Goal: Task Accomplishment & Management: Manage account settings

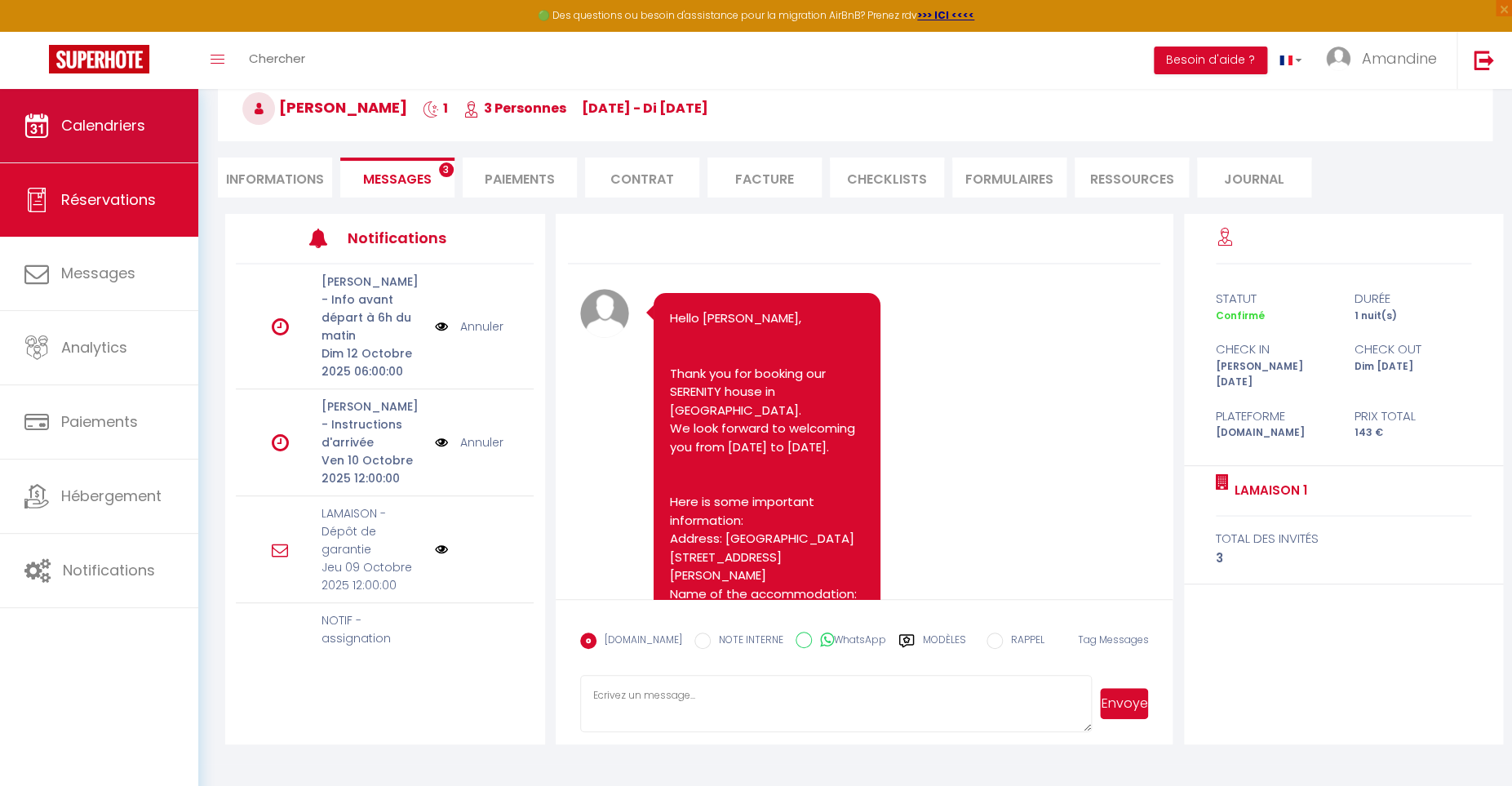
scroll to position [7766, 0]
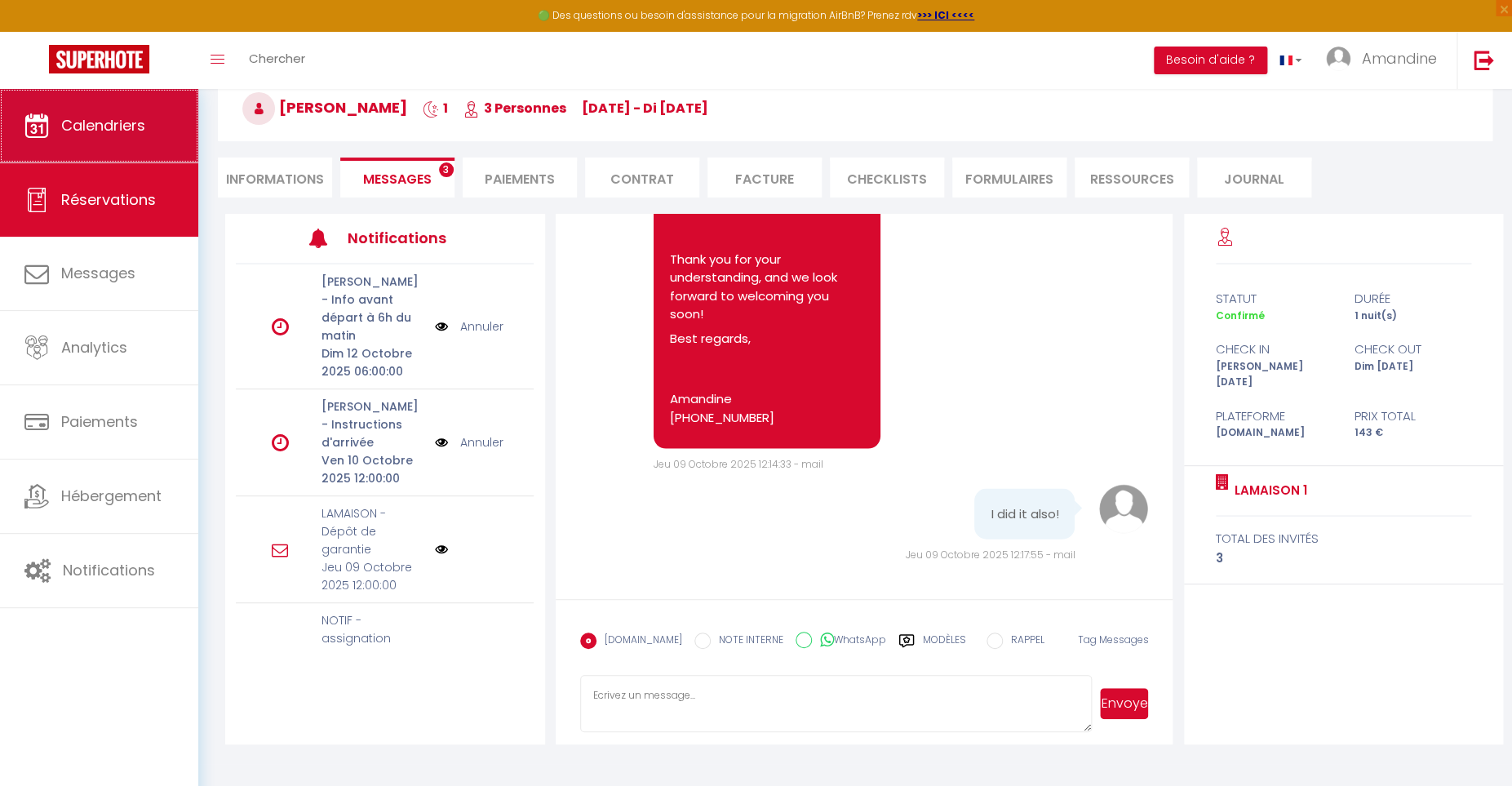
click at [97, 146] on link "Calendriers" at bounding box center [99, 125] width 198 height 74
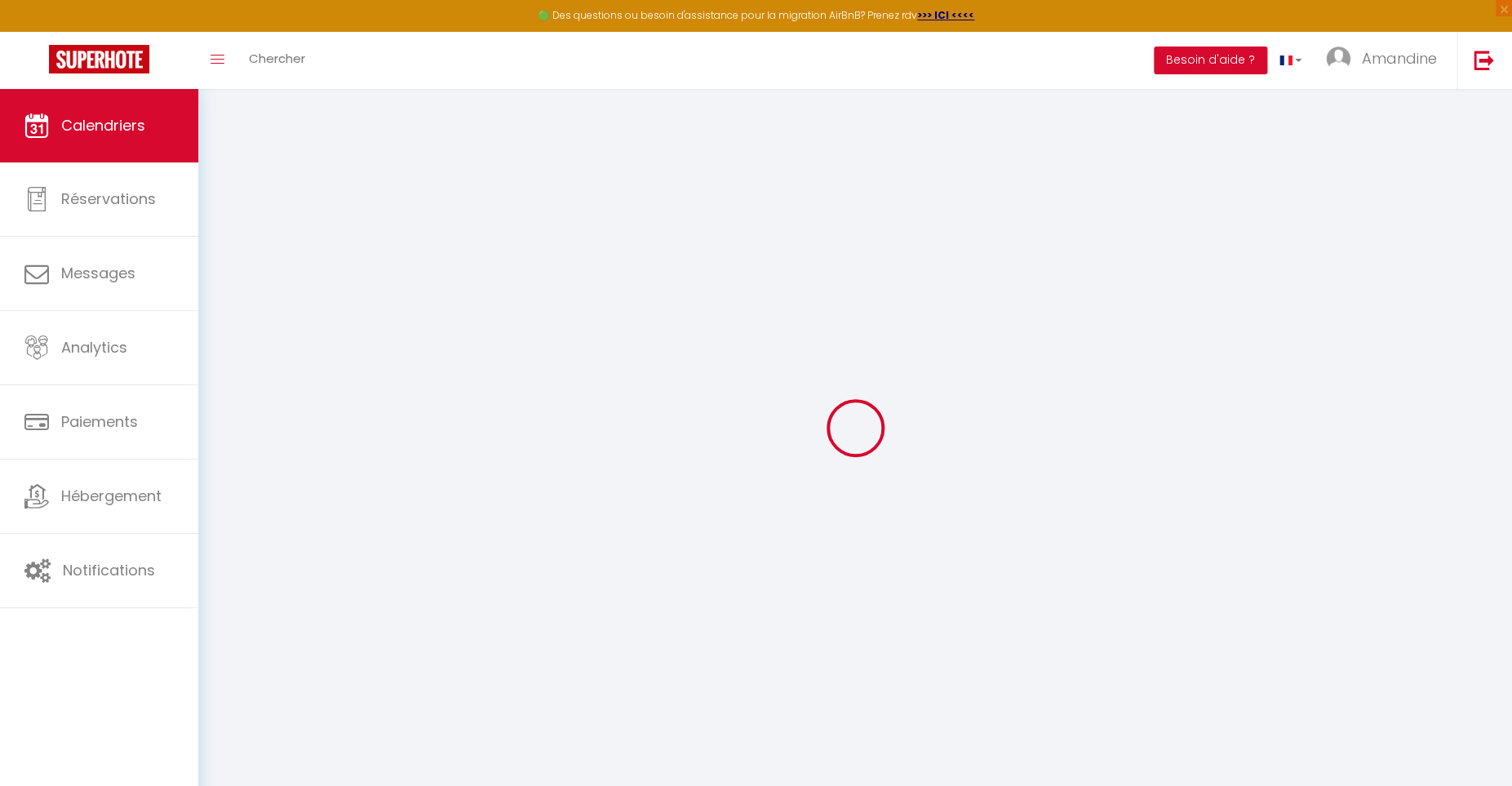
select select
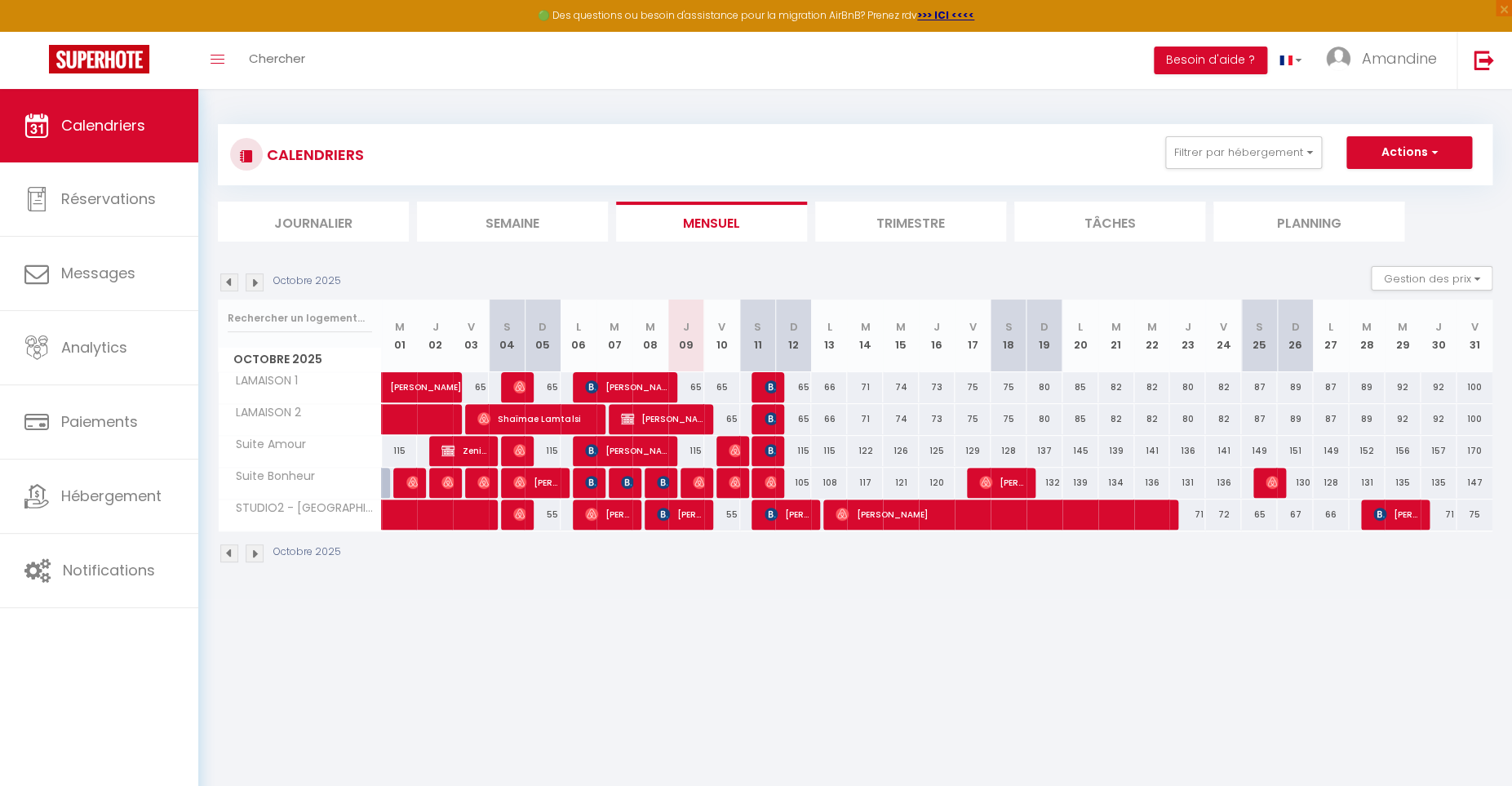
click at [770, 382] on img at bounding box center [771, 387] width 13 height 13
select select "OK"
select select "0"
select select "1"
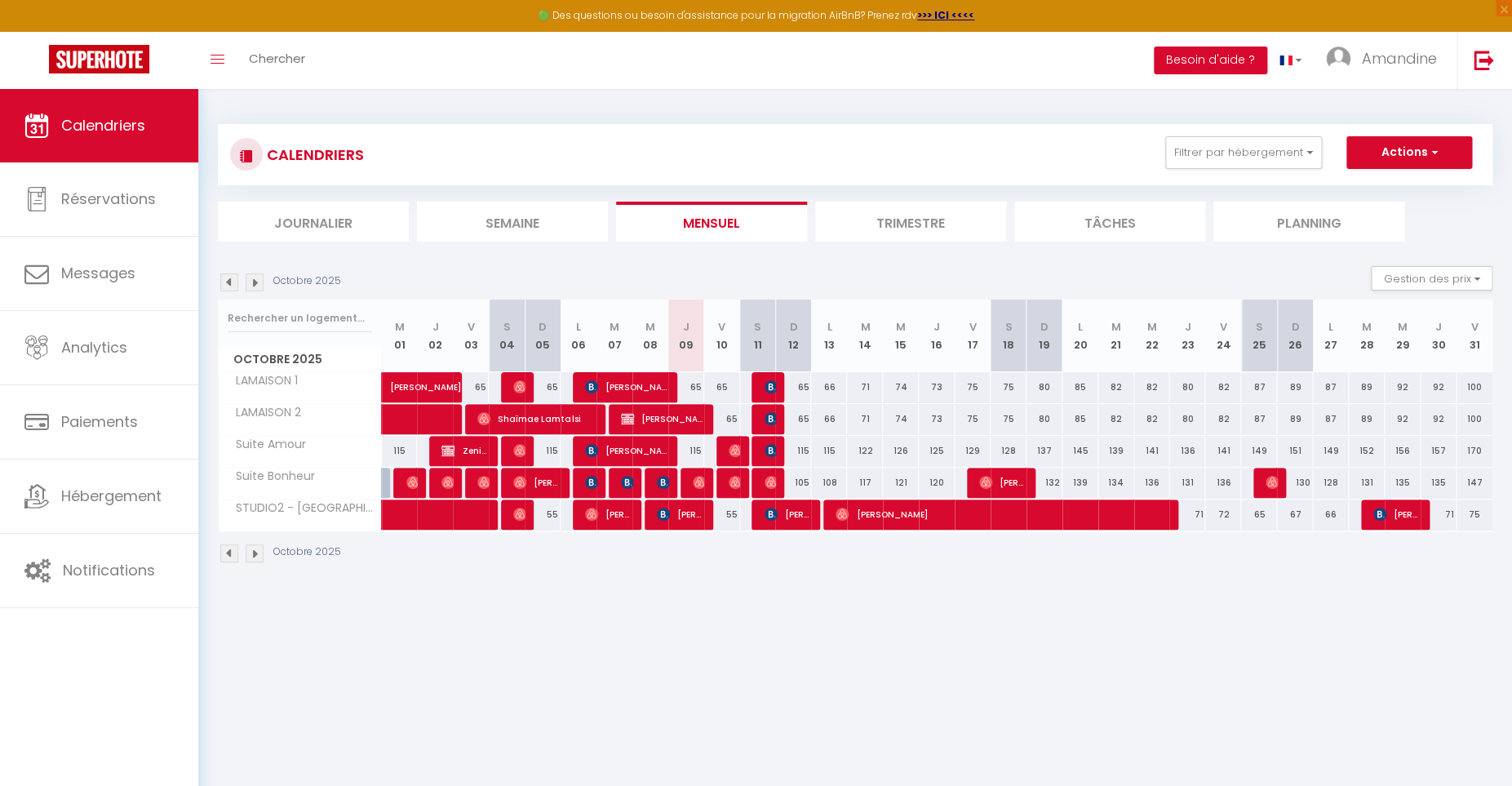
select select "1"
select select
select select "32010"
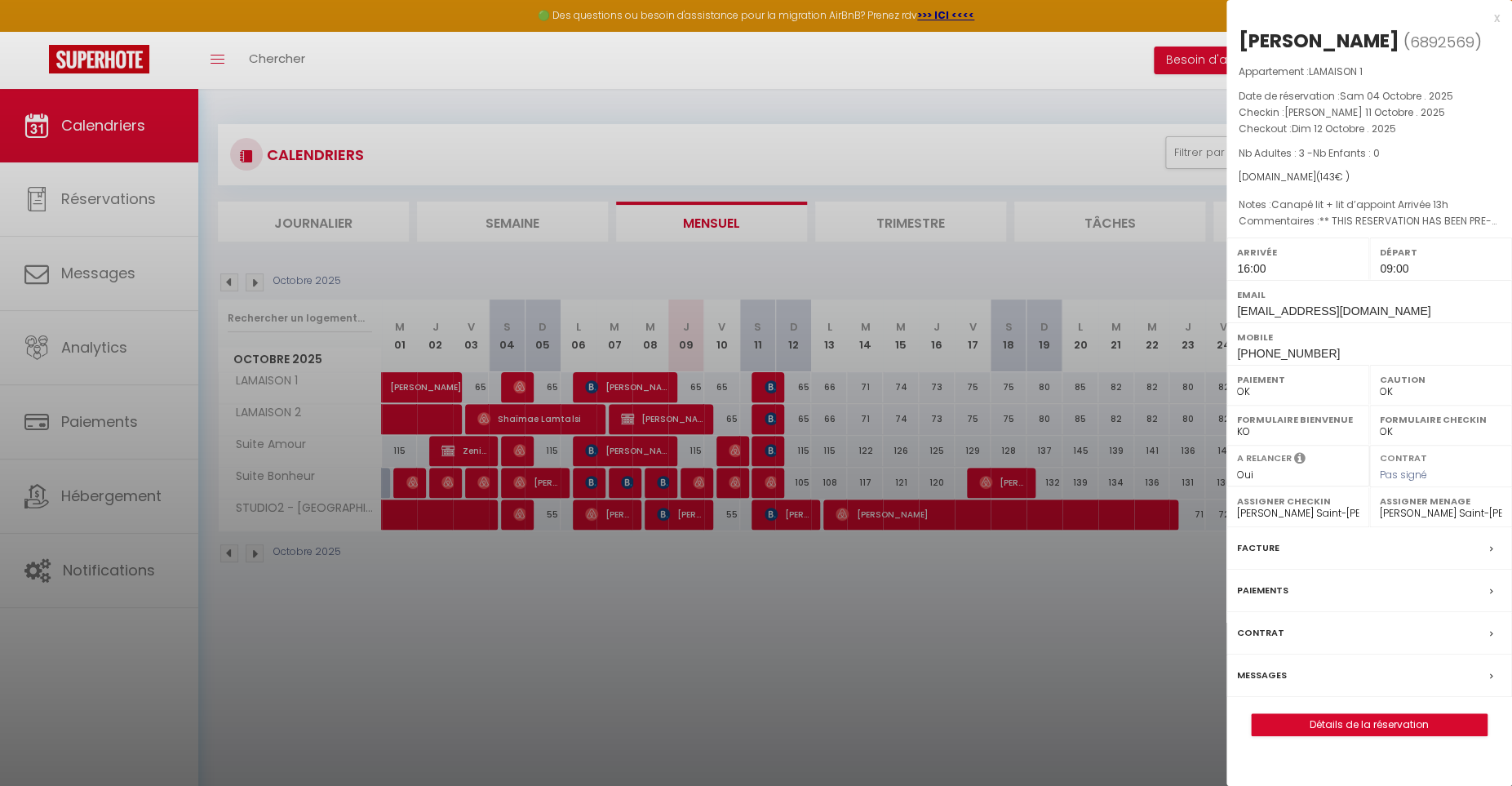
click at [1299, 505] on label "Assigner Checkin" at bounding box center [1297, 501] width 121 height 17
select select "45160"
click option "[PERSON_NAME] [PERSON_NAME]" at bounding box center [0, 0] width 0 height 0
select select "45160"
click option "[PERSON_NAME] [PERSON_NAME]" at bounding box center [0, 0] width 0 height 0
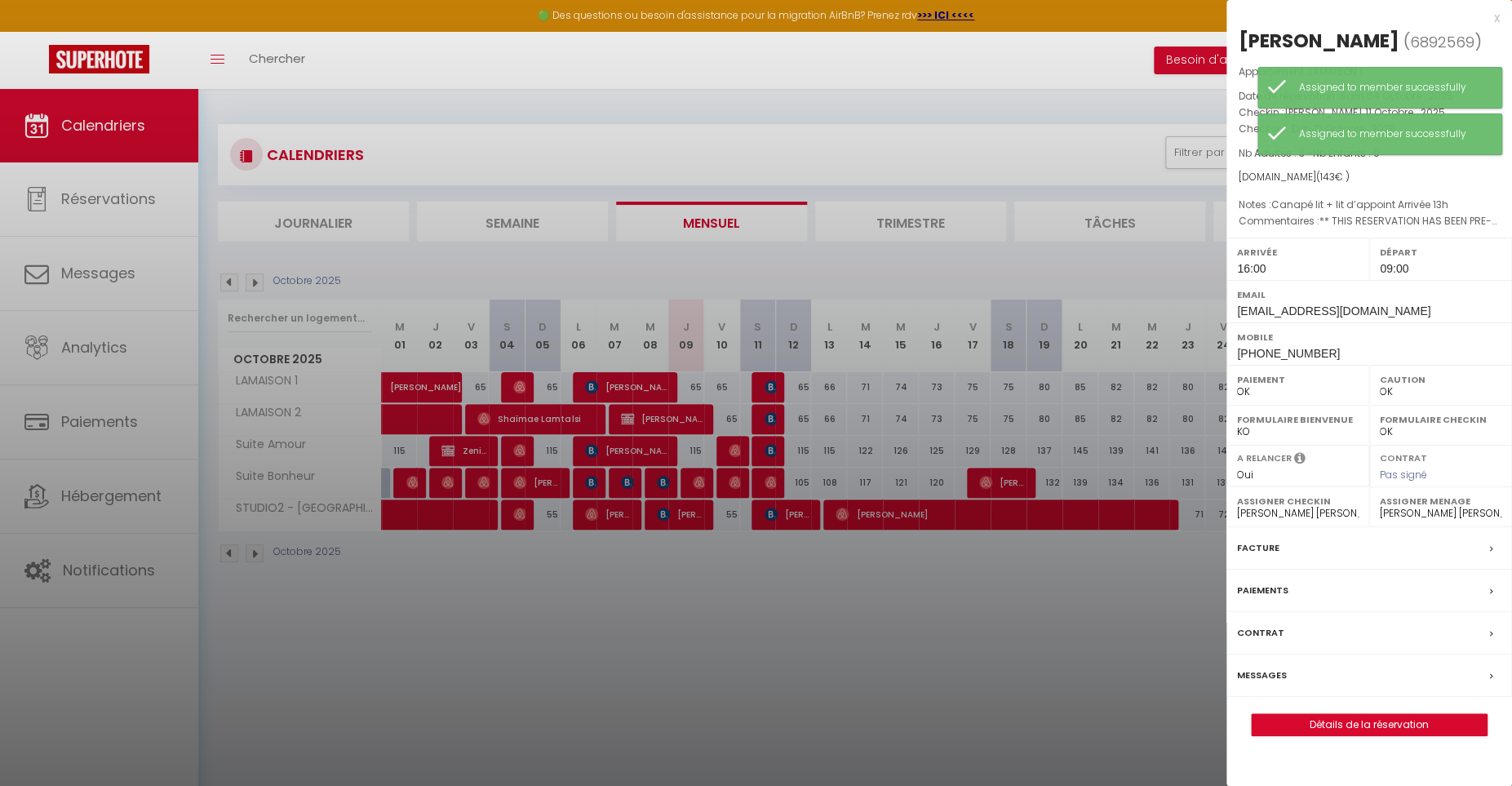
click at [774, 414] on div at bounding box center [756, 393] width 1512 height 786
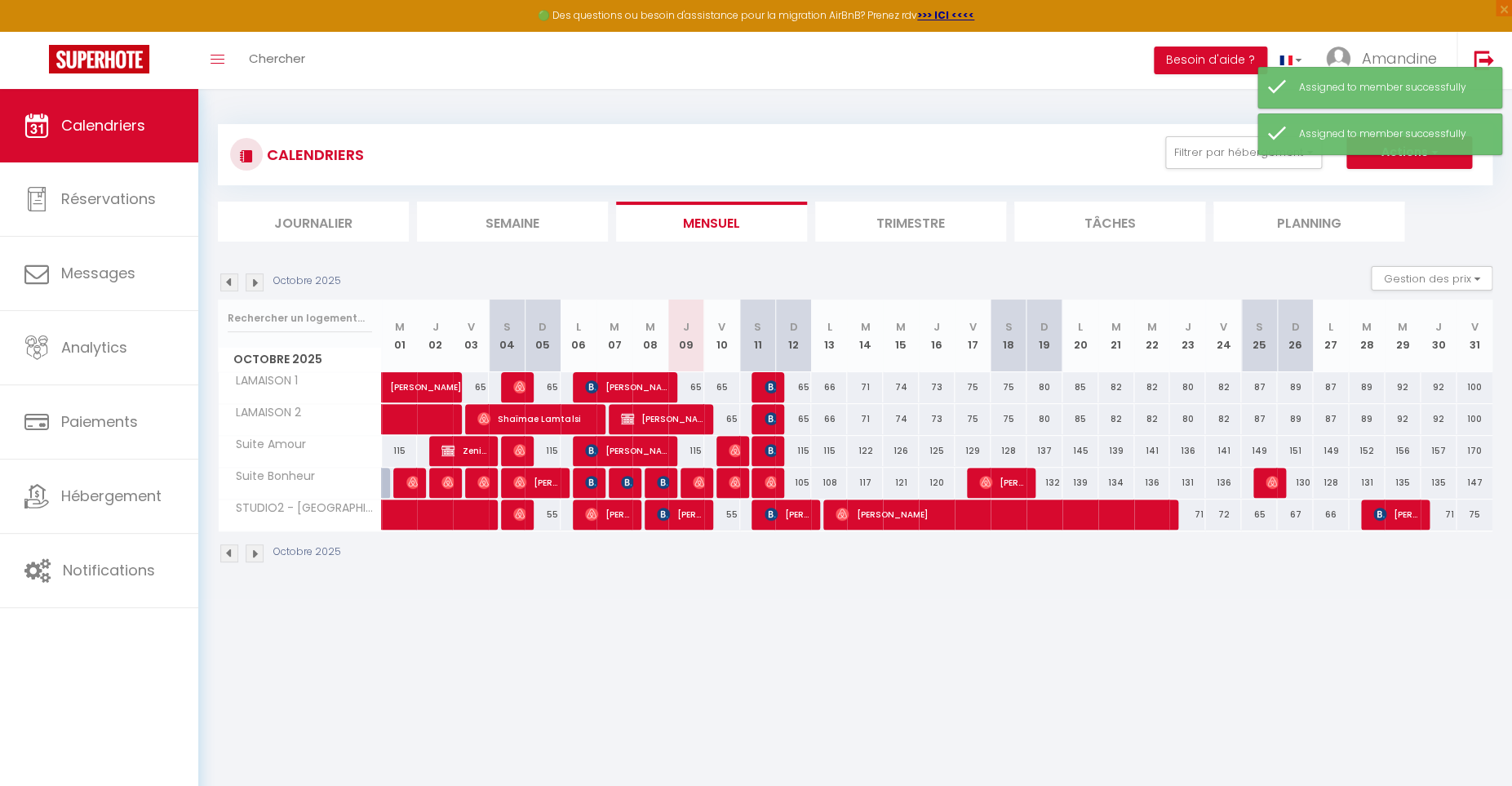
click at [774, 414] on img at bounding box center [771, 418] width 13 height 13
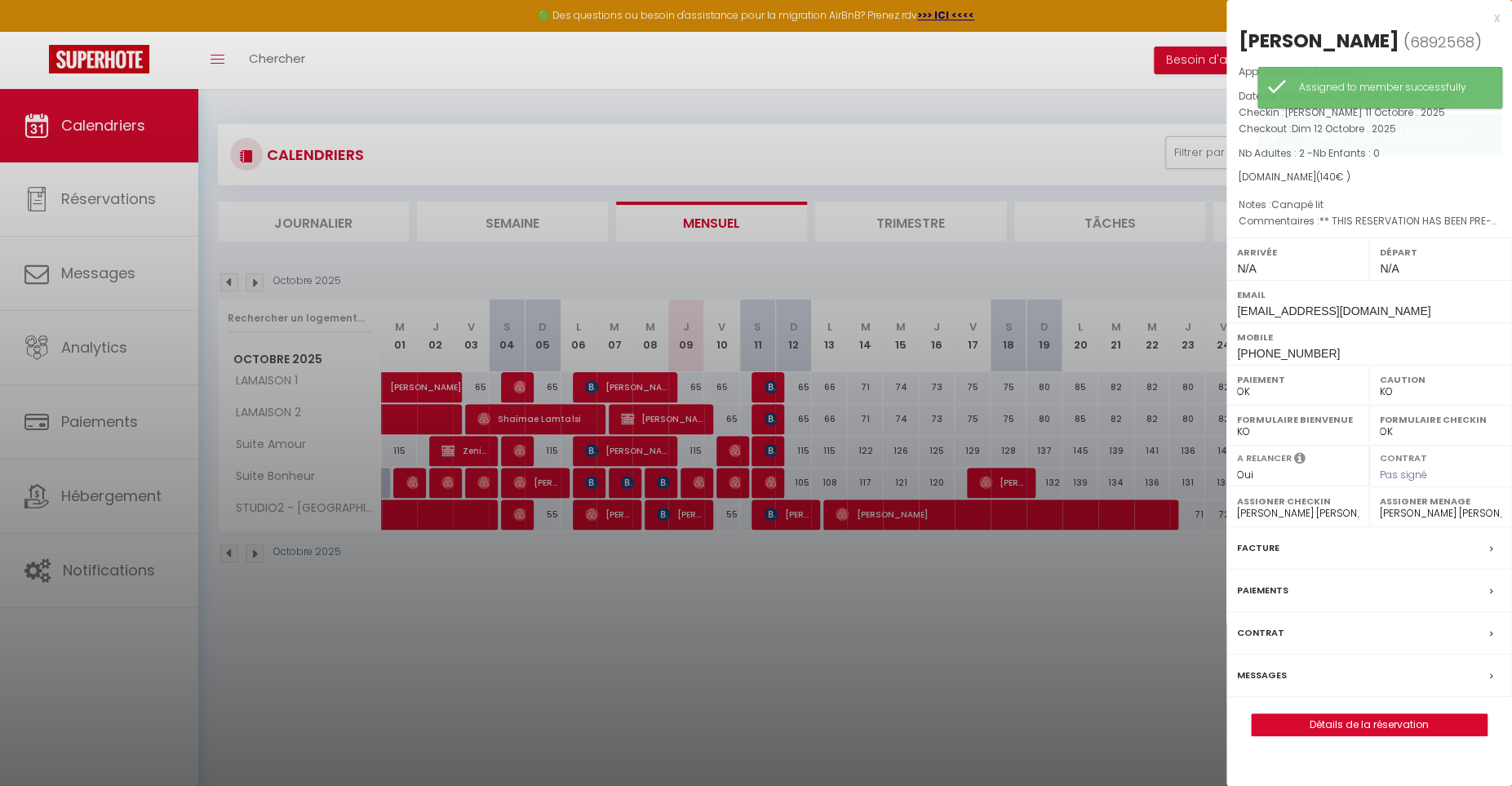
click at [779, 441] on div at bounding box center [756, 393] width 1512 height 786
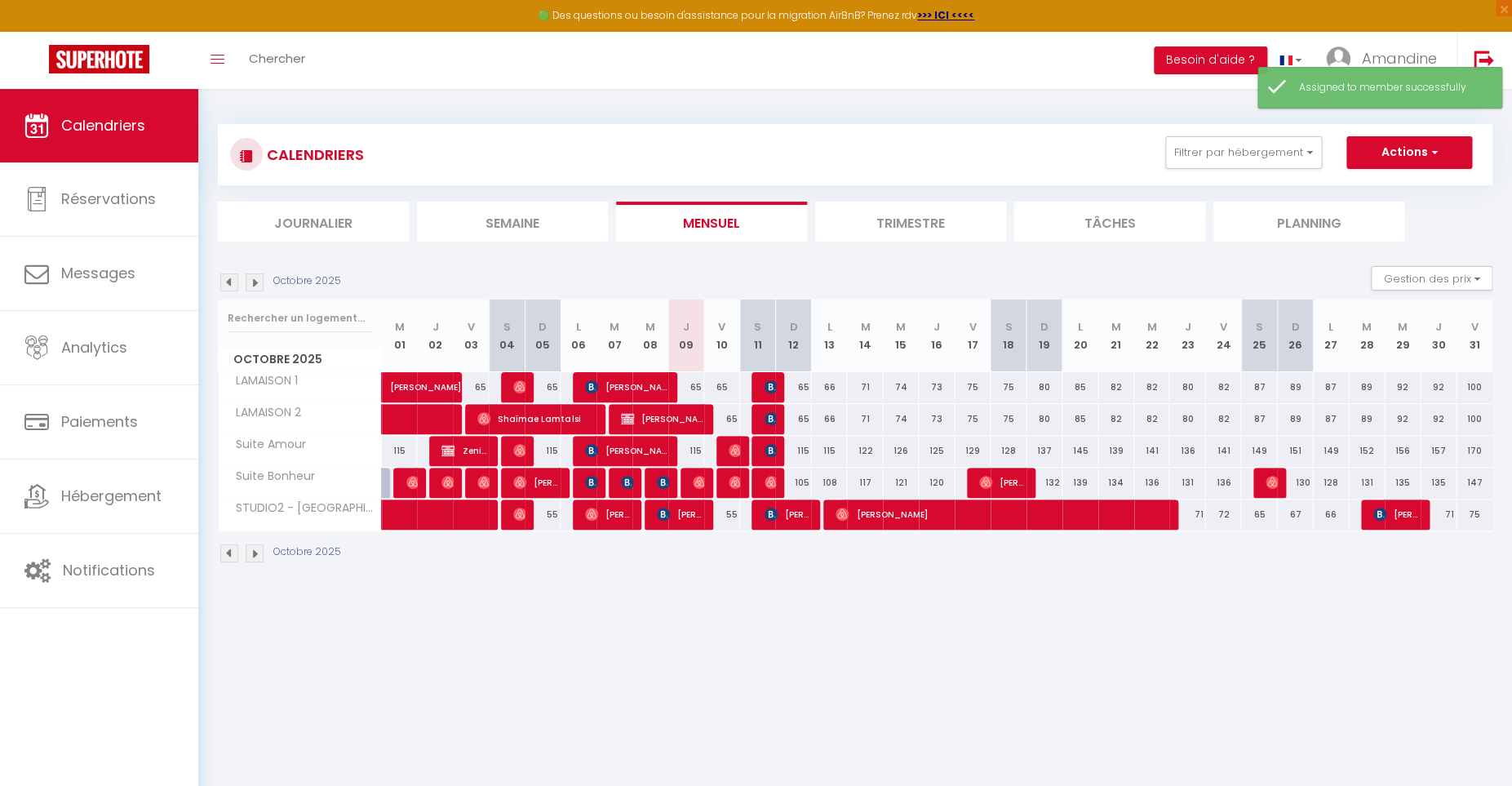
click at [771, 444] on img at bounding box center [771, 450] width 13 height 13
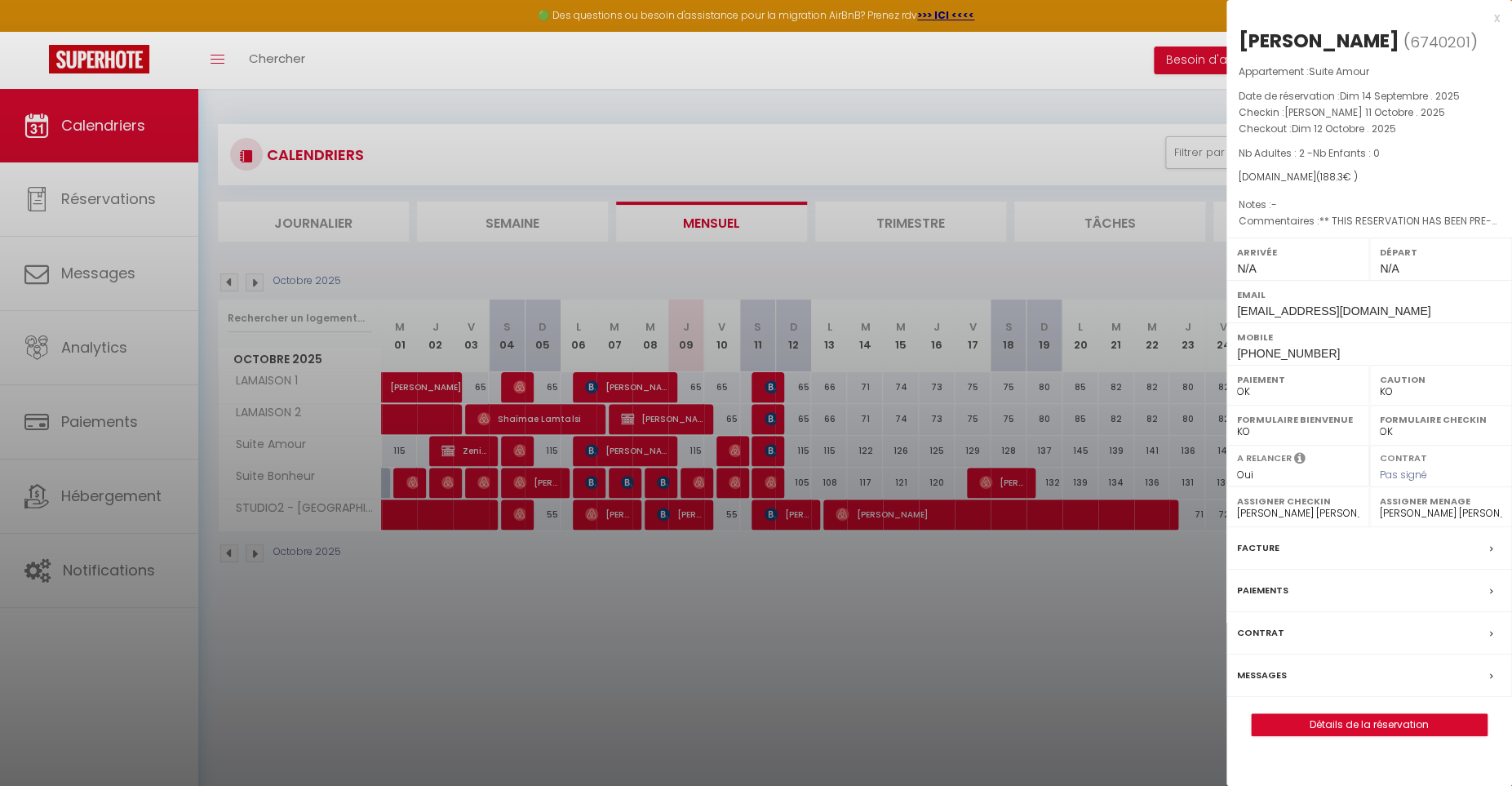
click at [733, 442] on div at bounding box center [756, 393] width 1512 height 786
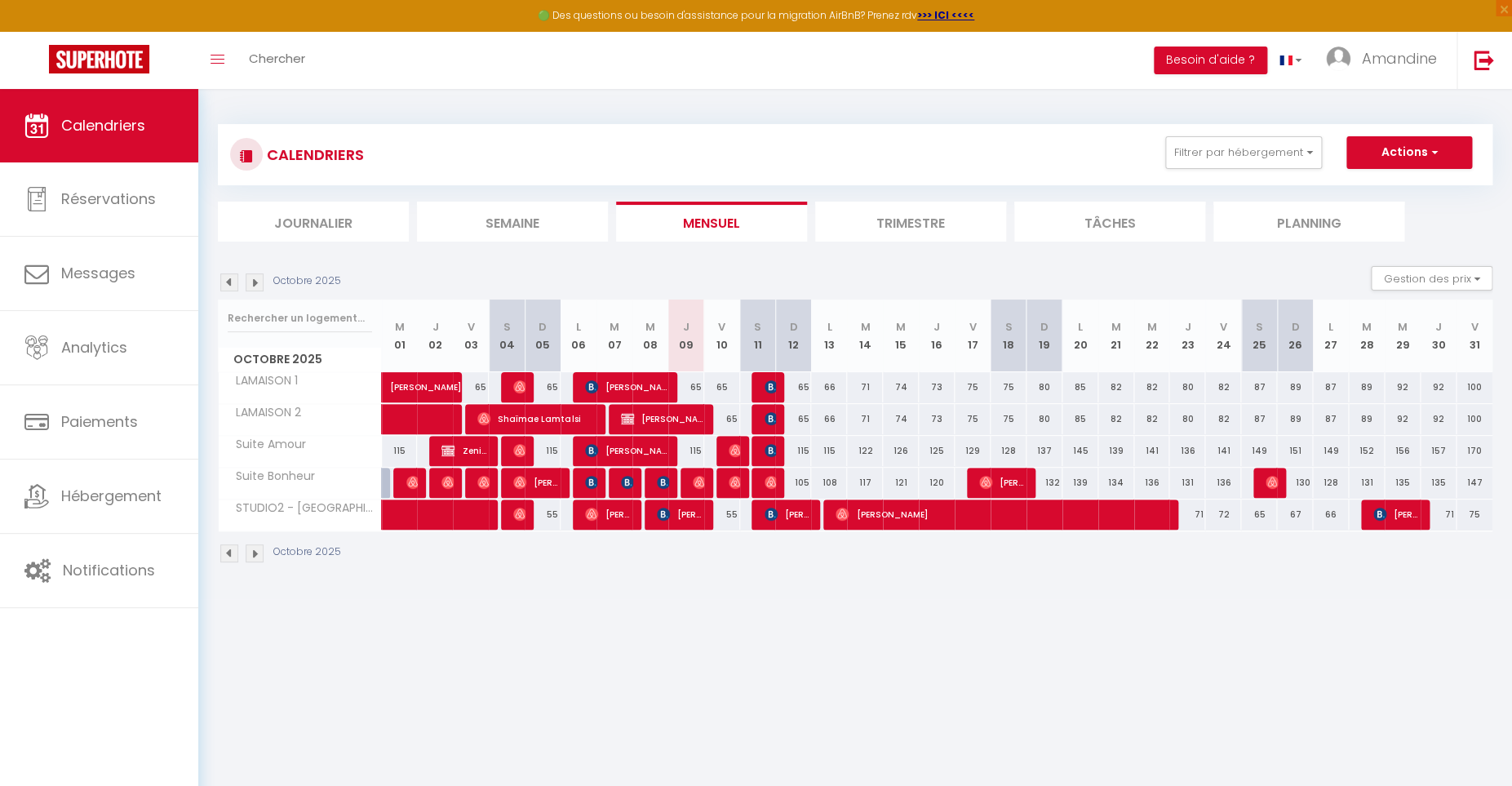
click at [732, 444] on img at bounding box center [734, 450] width 13 height 13
select select "OK"
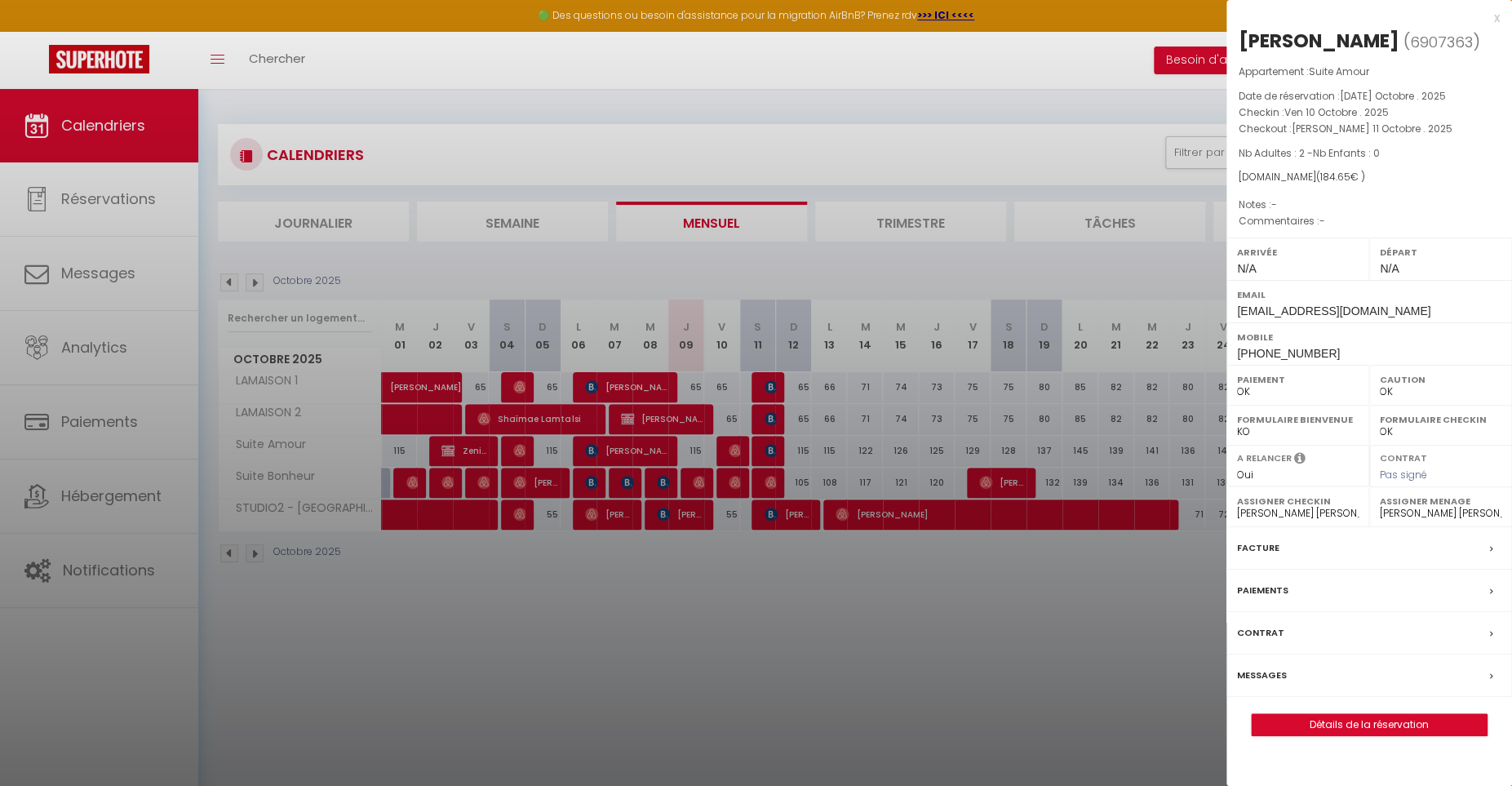
click at [731, 477] on div at bounding box center [756, 393] width 1512 height 786
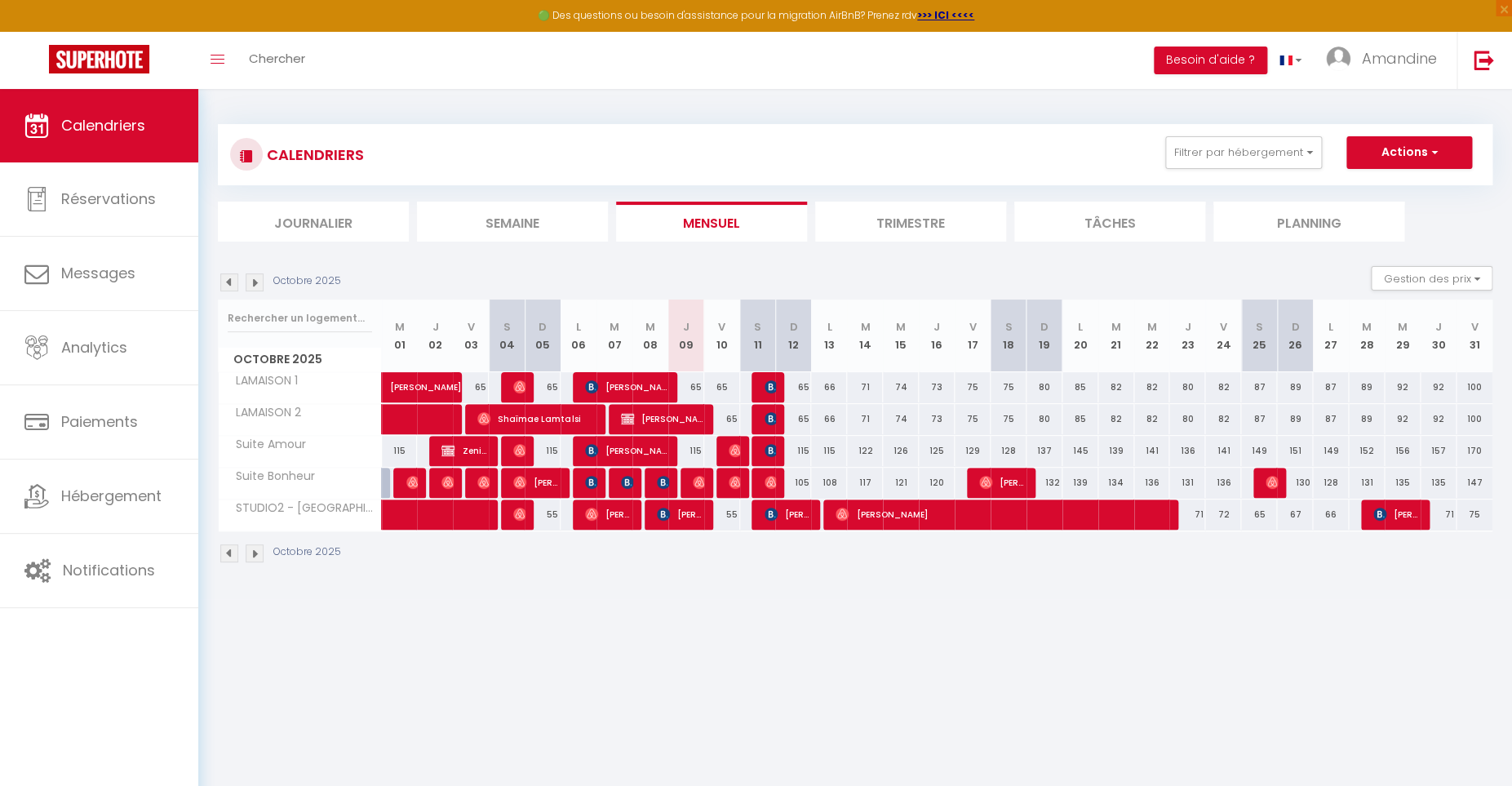
click at [732, 476] on img at bounding box center [734, 482] width 13 height 13
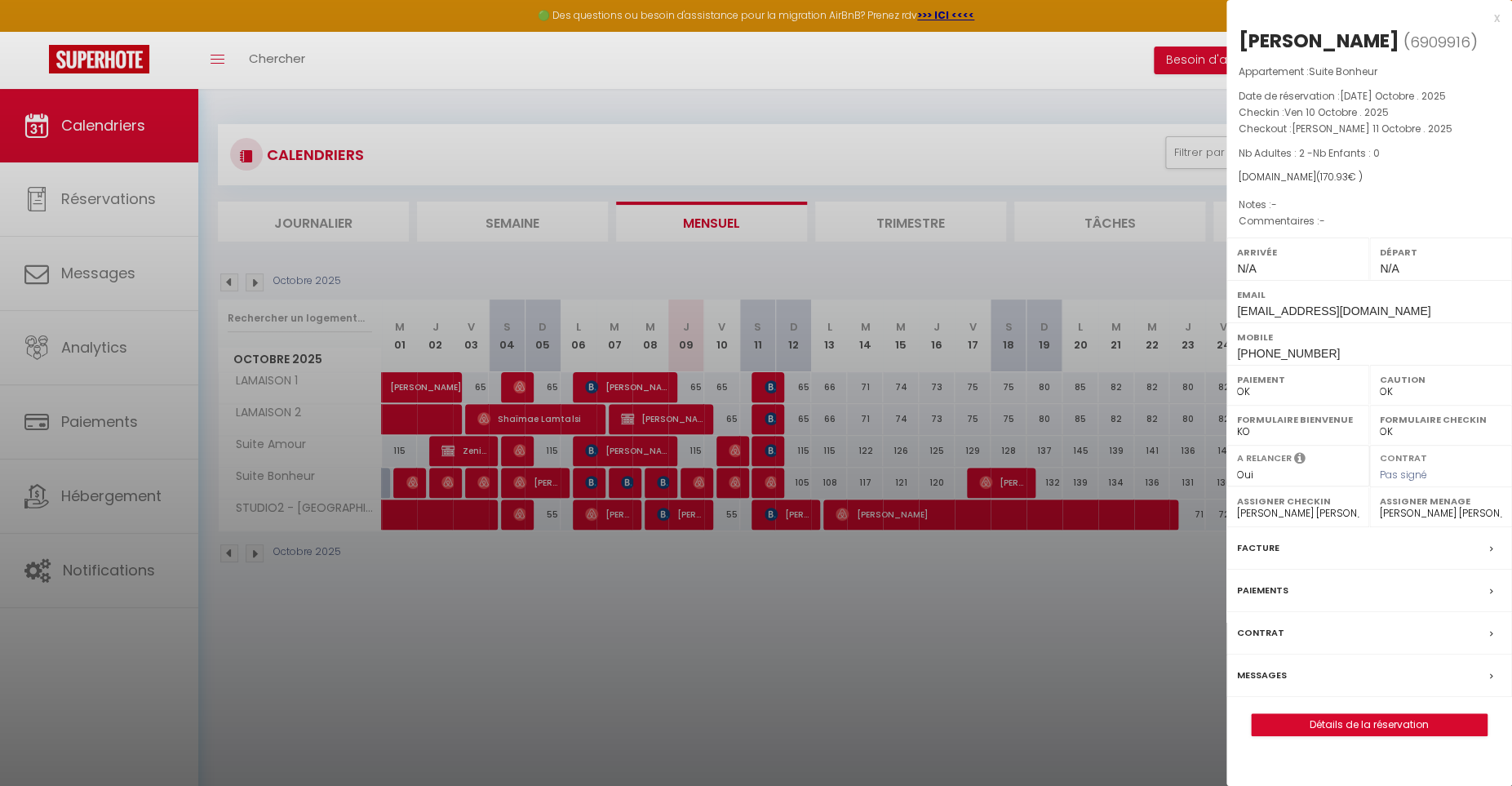
click at [698, 417] on div at bounding box center [756, 393] width 1512 height 786
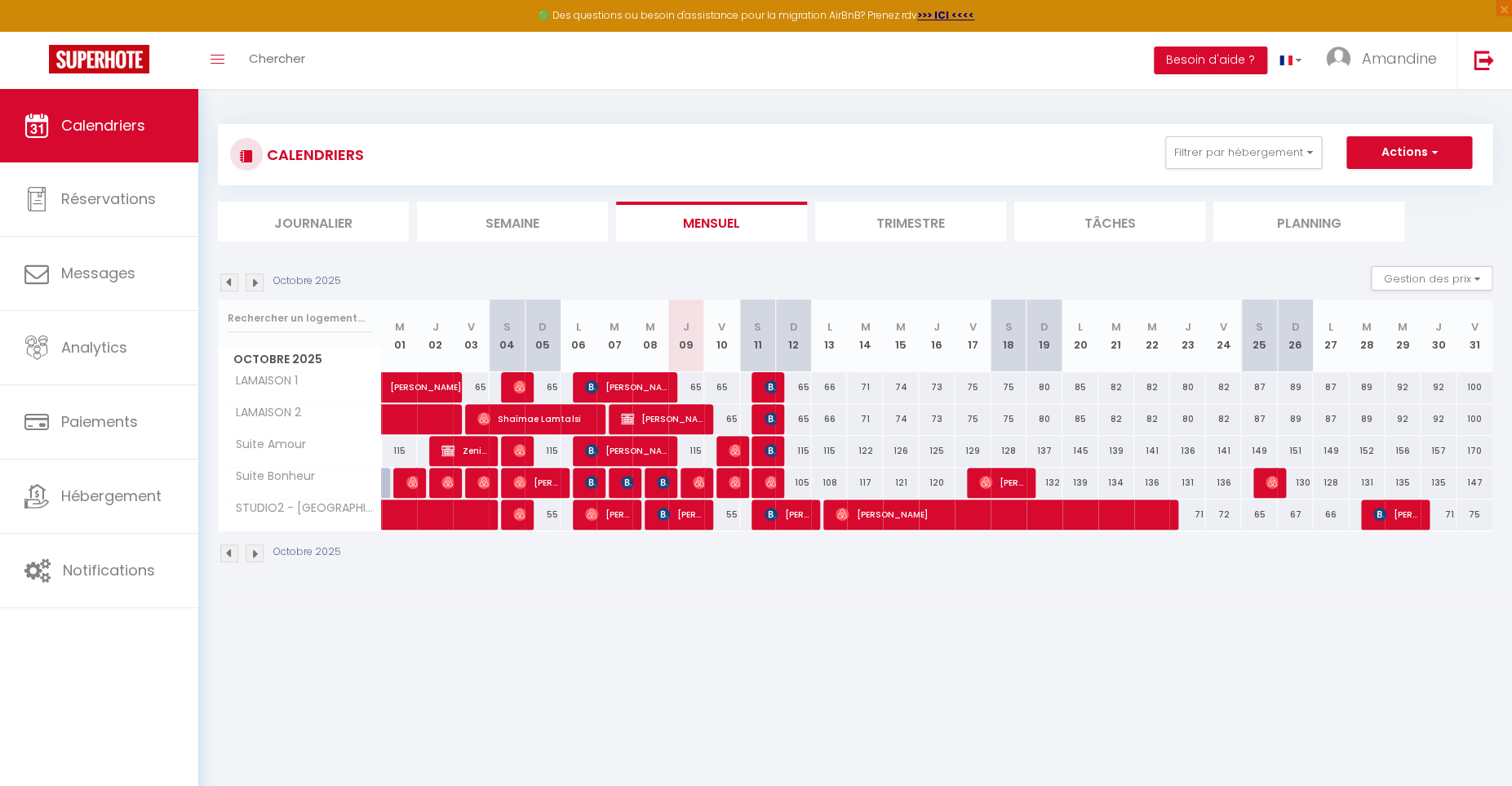
click at [699, 415] on span "[PERSON_NAME]" at bounding box center [662, 418] width 84 height 31
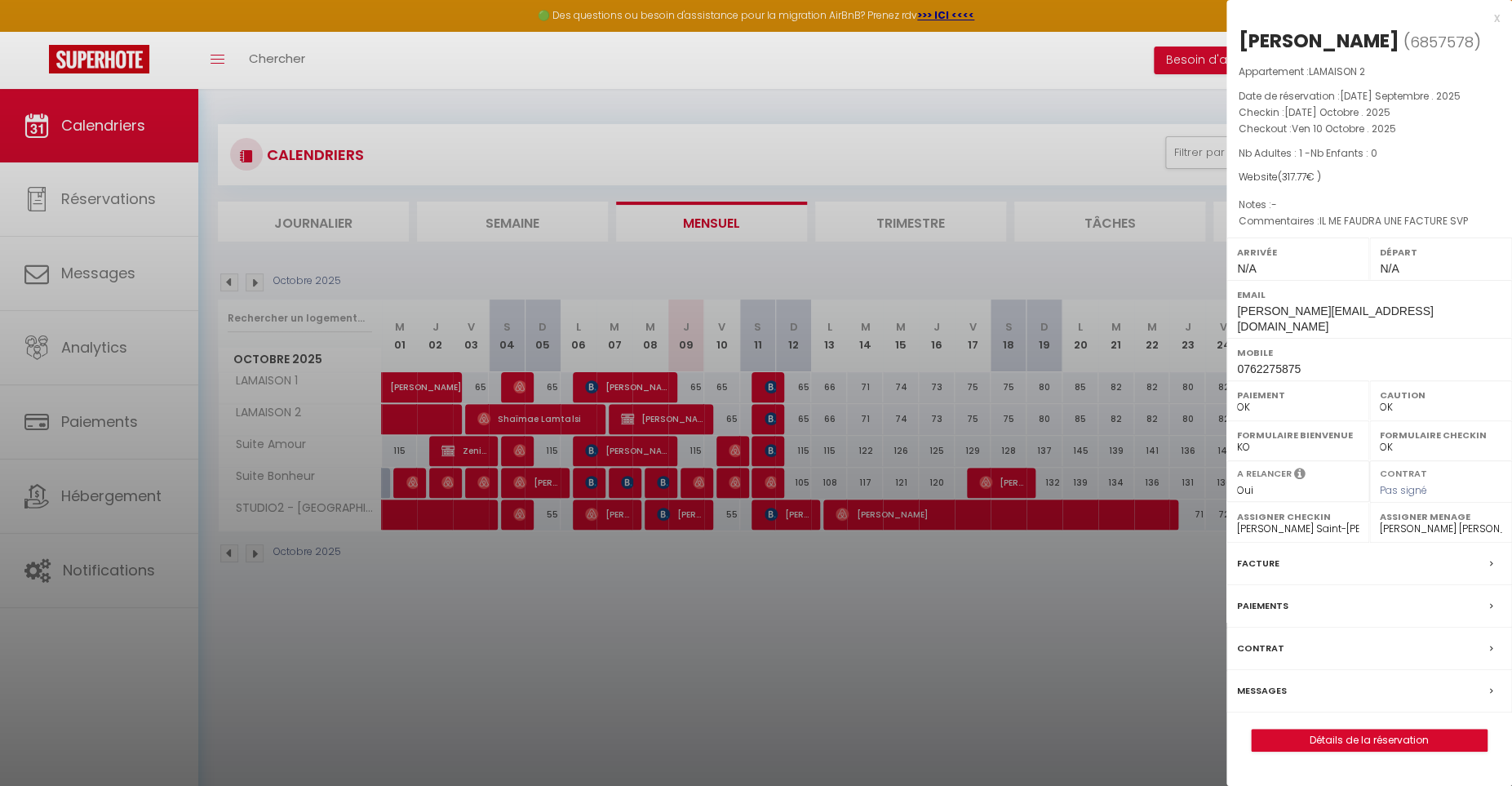
click at [698, 477] on div at bounding box center [756, 393] width 1512 height 786
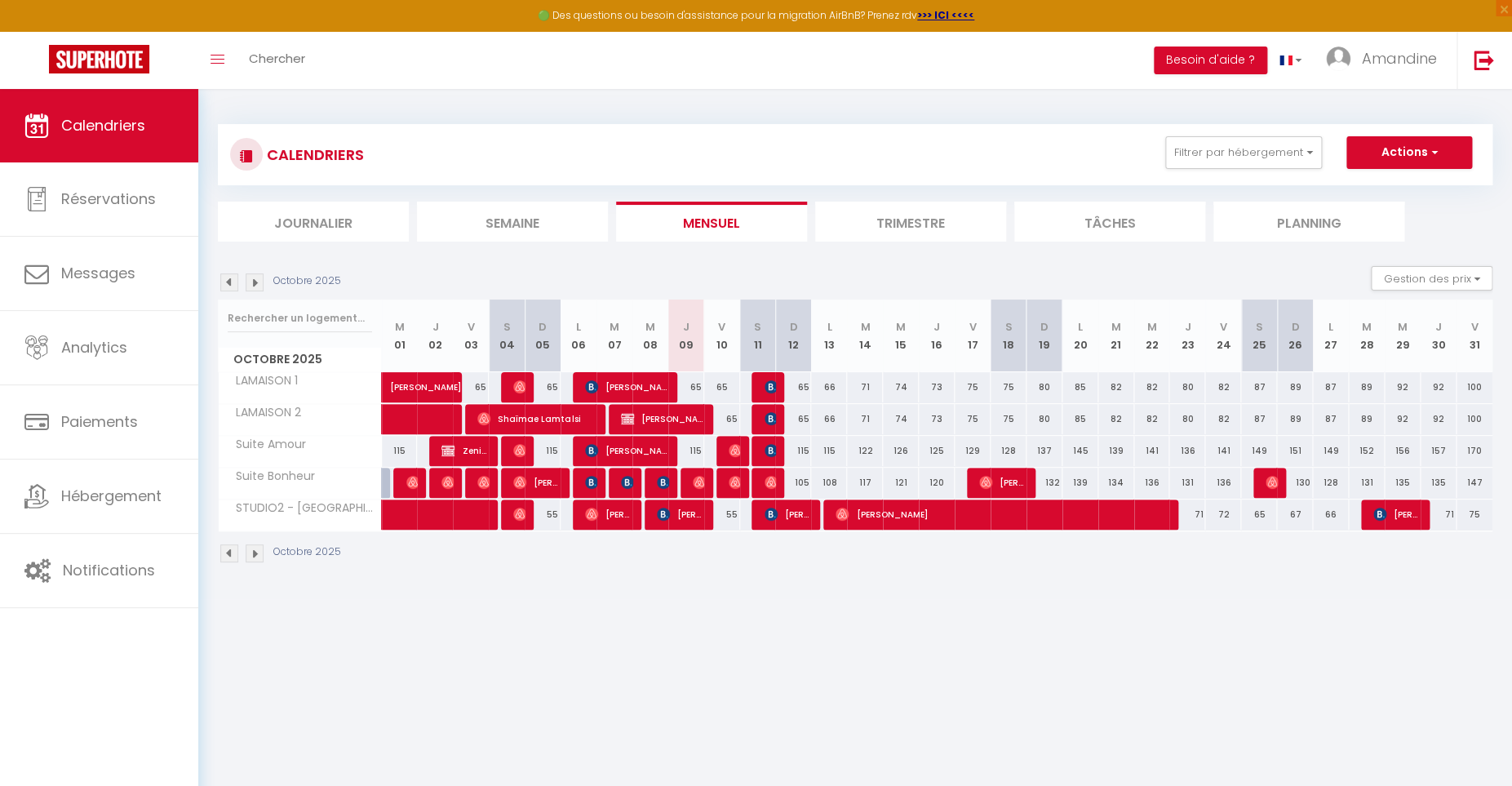
click at [698, 477] on img at bounding box center [699, 482] width 13 height 13
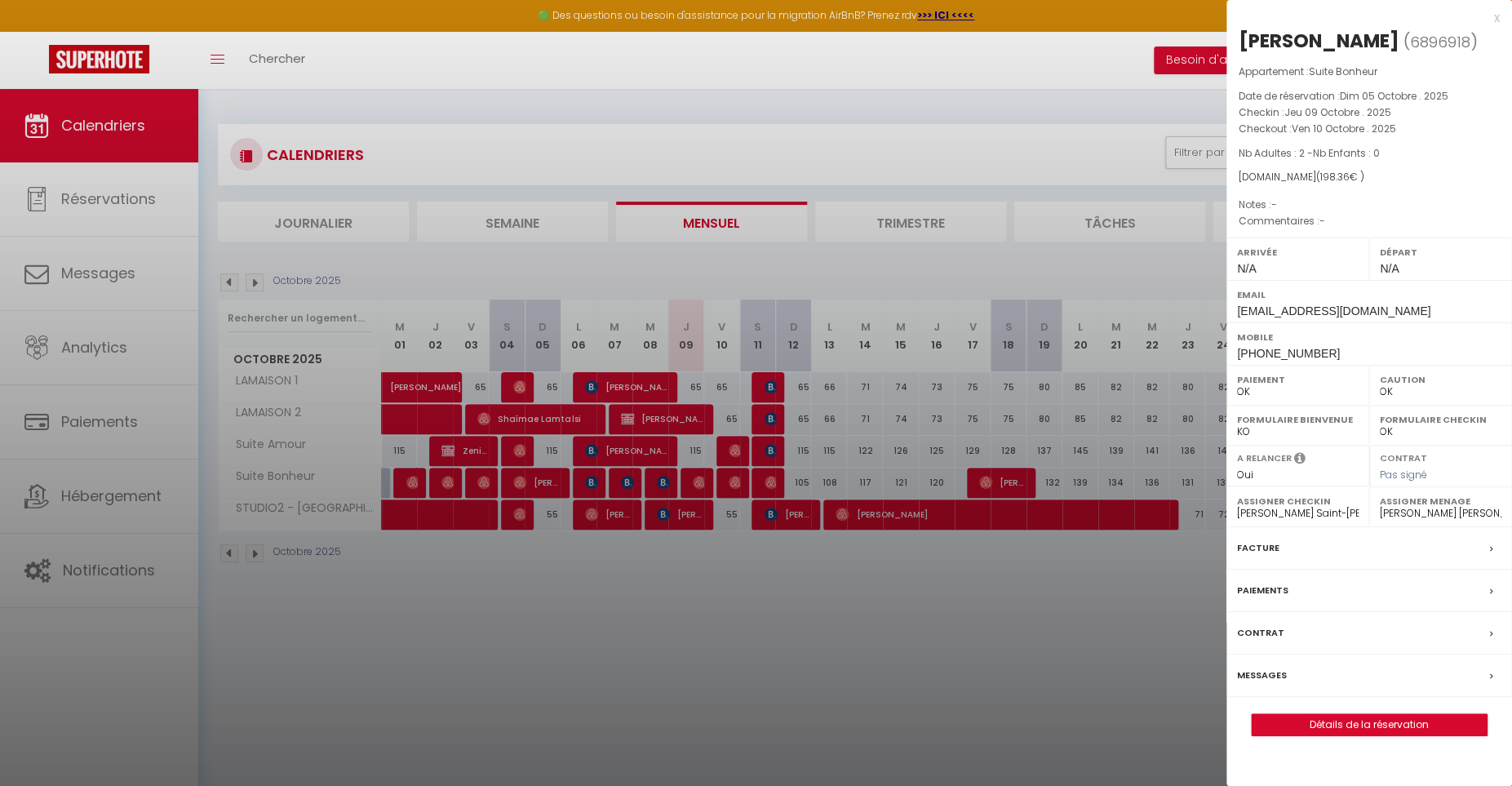
click at [766, 480] on div at bounding box center [756, 393] width 1512 height 786
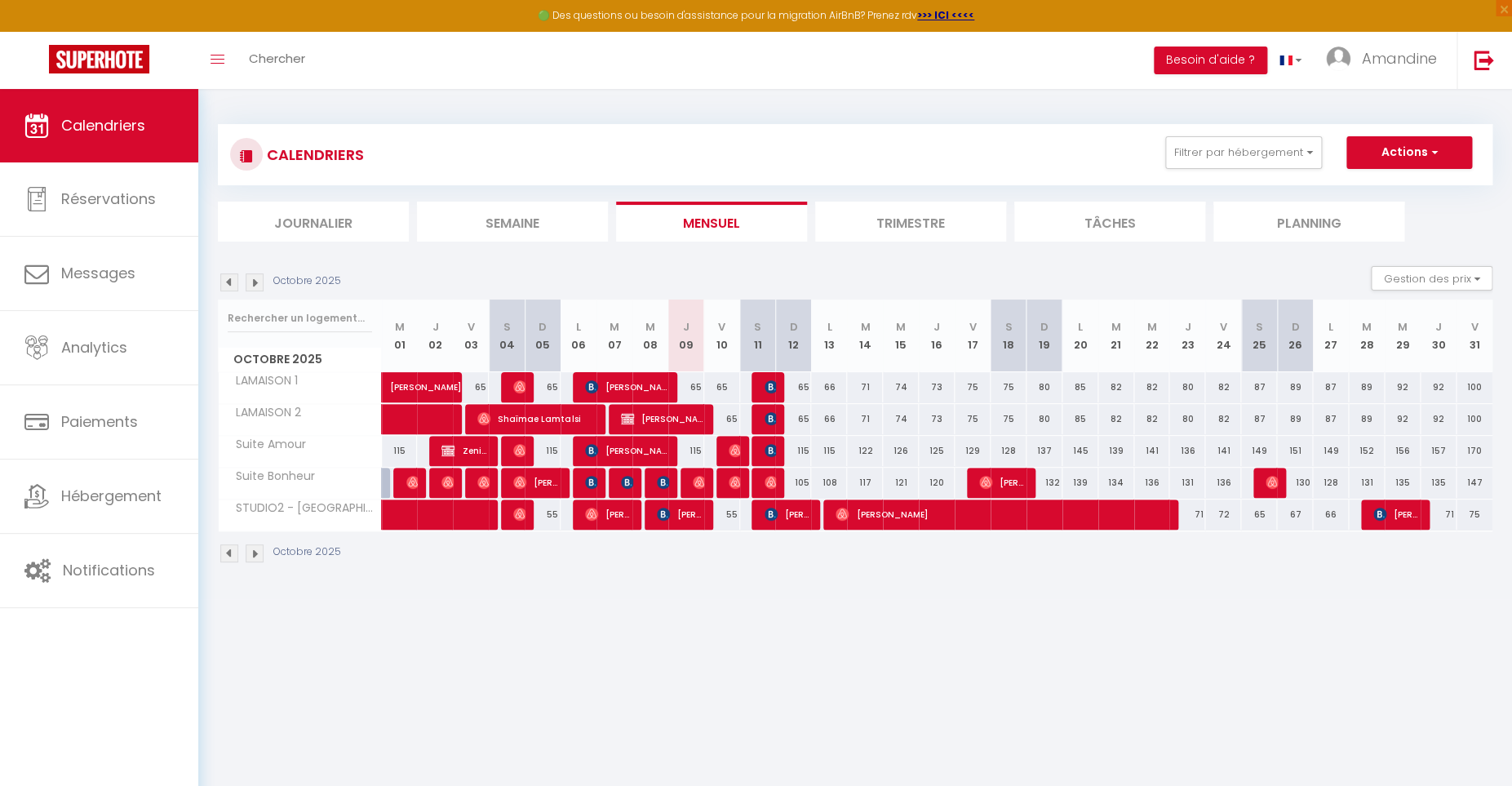
click at [769, 478] on img at bounding box center [771, 482] width 13 height 13
select select "45160"
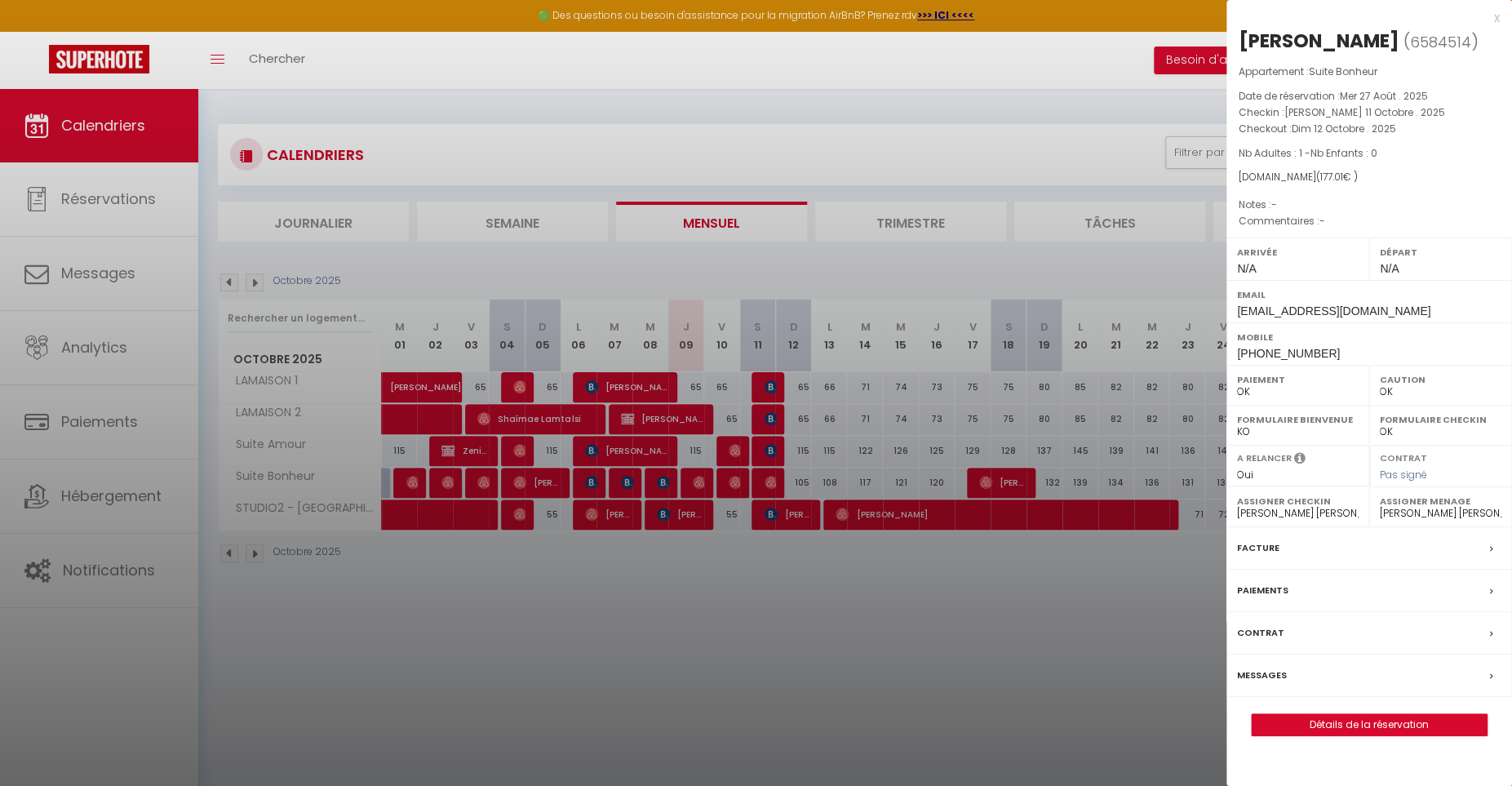
drag, startPoint x: 1478, startPoint y: 115, endPoint x: 1440, endPoint y: 118, distance: 38.1
click at [1467, 109] on p "Checkin : [PERSON_NAME] 11 Octobre . 2025" at bounding box center [1369, 112] width 261 height 17
click at [1499, 17] on div "x" at bounding box center [1362, 18] width 273 height 20
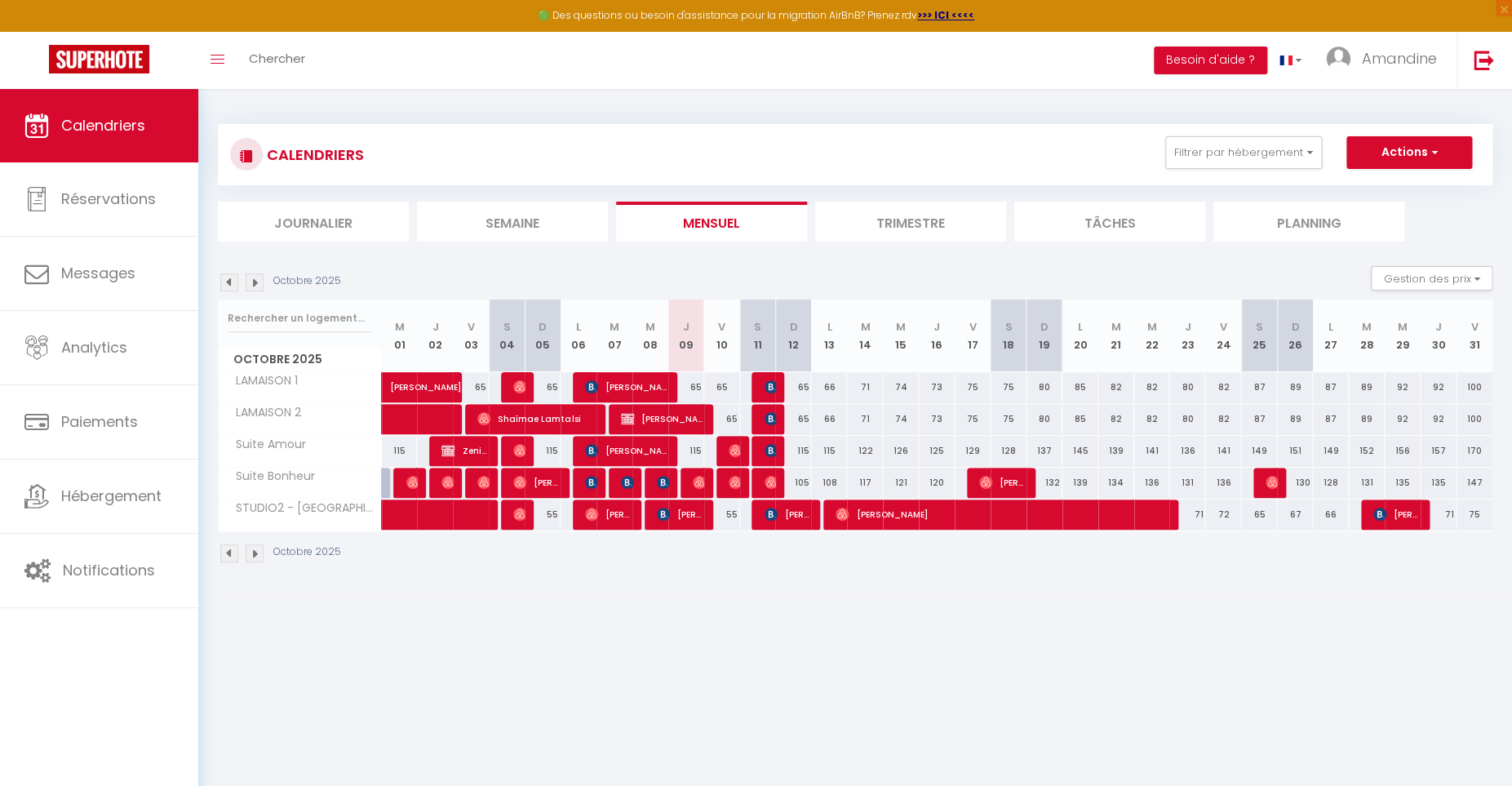
click at [771, 414] on img at bounding box center [771, 418] width 13 height 13
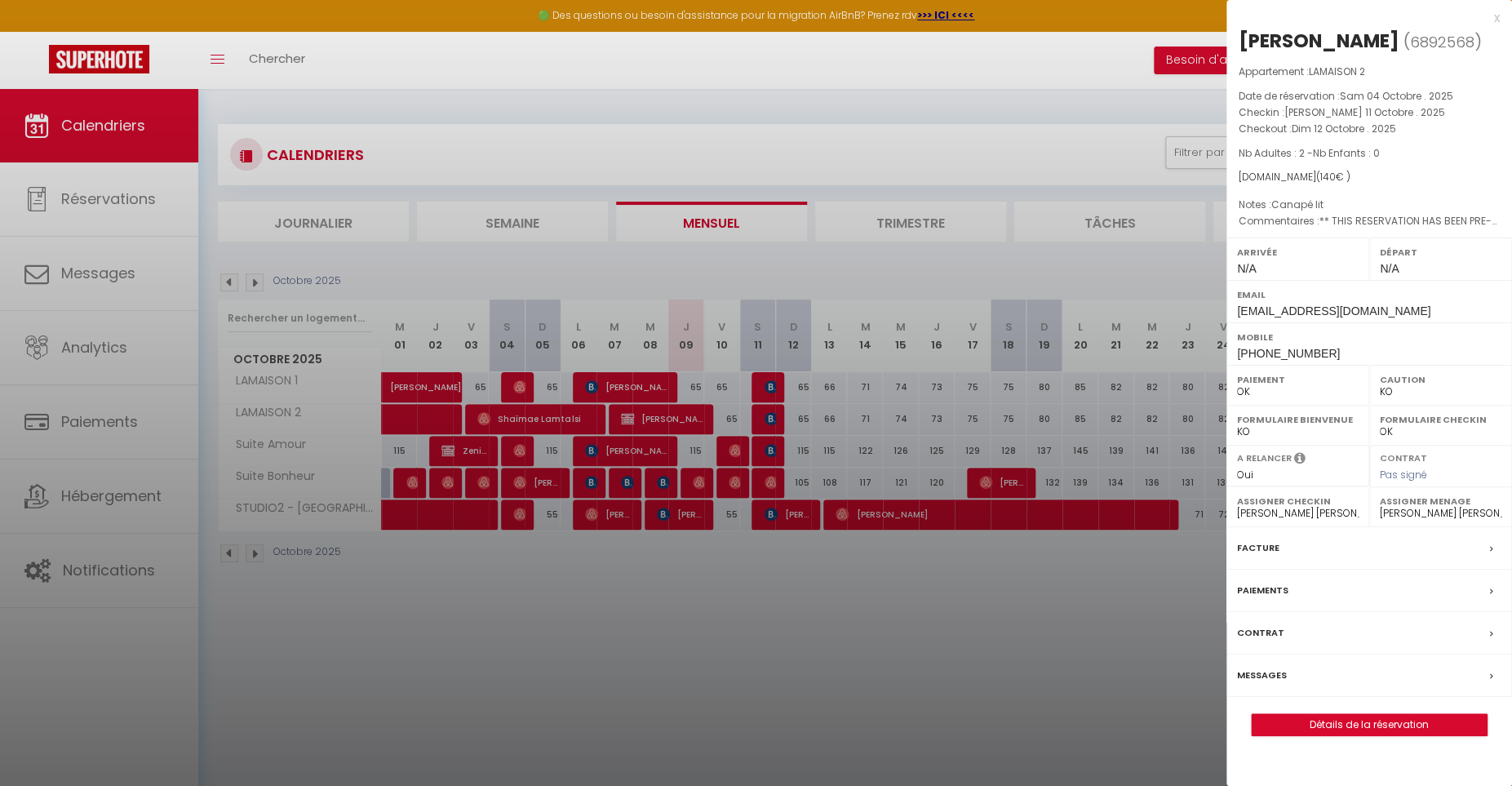
select select "OK"
click option "OK" at bounding box center [0, 0] width 0 height 0
click at [771, 385] on div at bounding box center [756, 393] width 1512 height 786
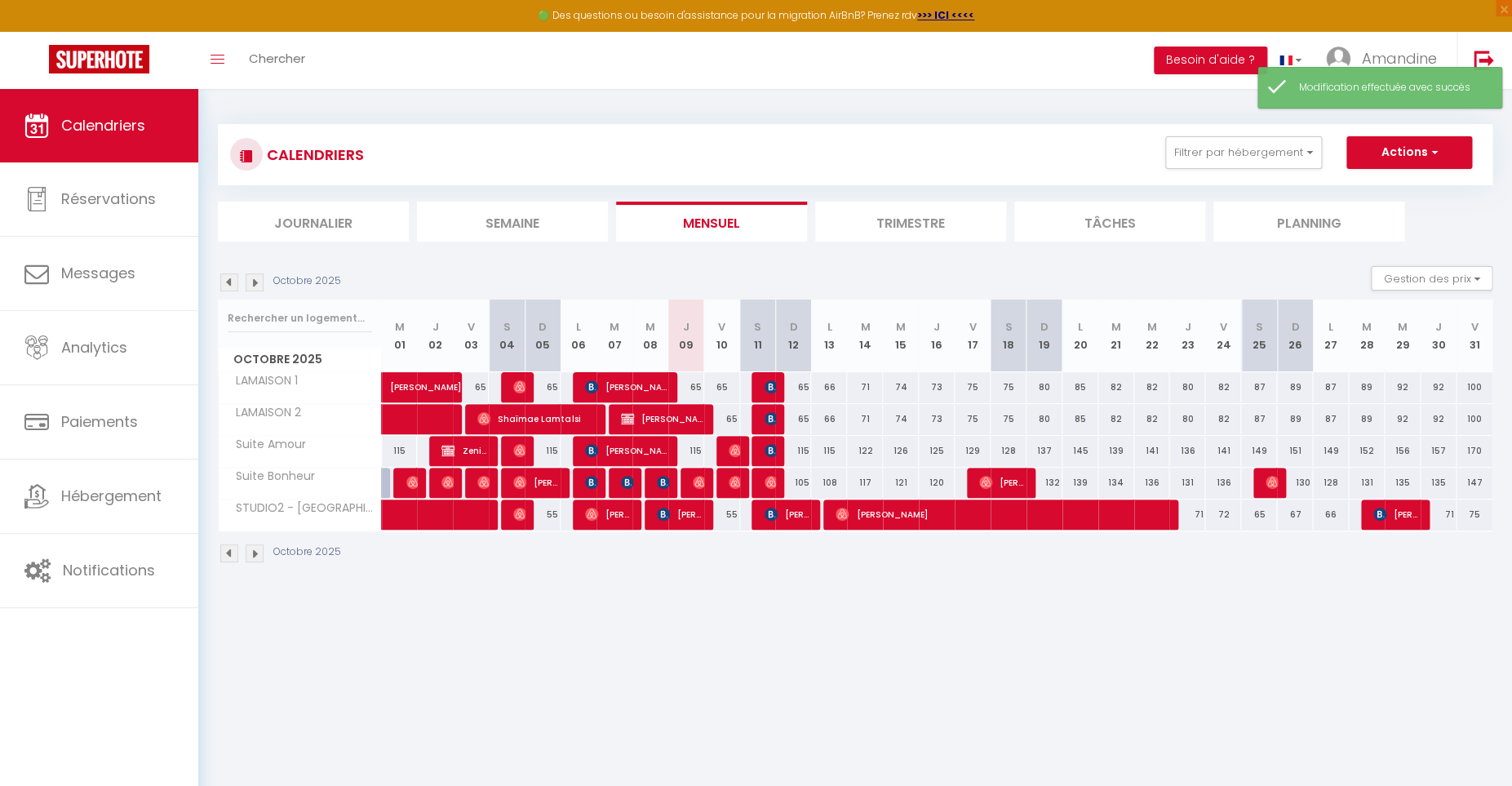
click at [771, 385] on img at bounding box center [771, 387] width 13 height 13
select select "1"
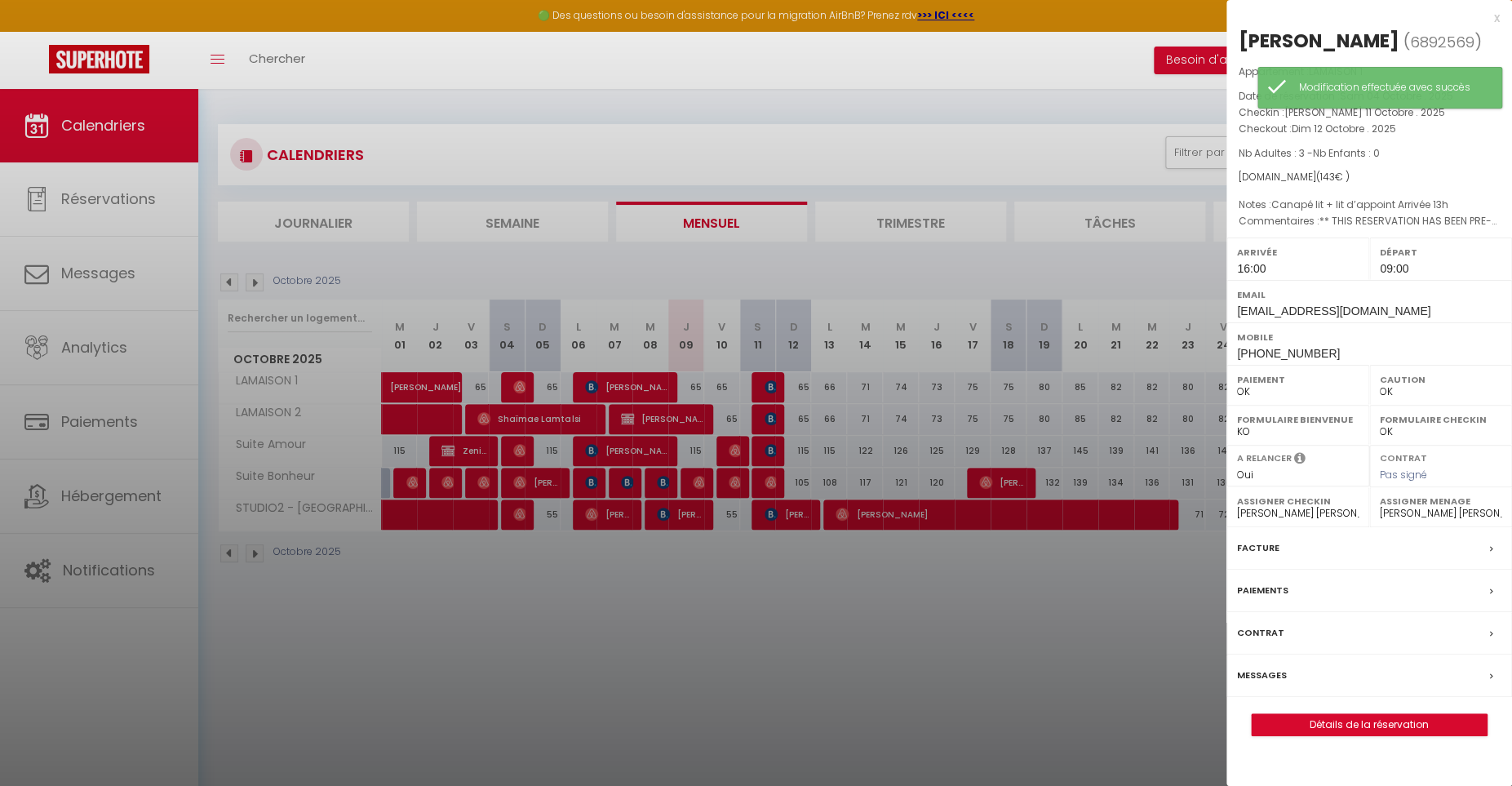
click at [775, 415] on div at bounding box center [756, 393] width 1512 height 786
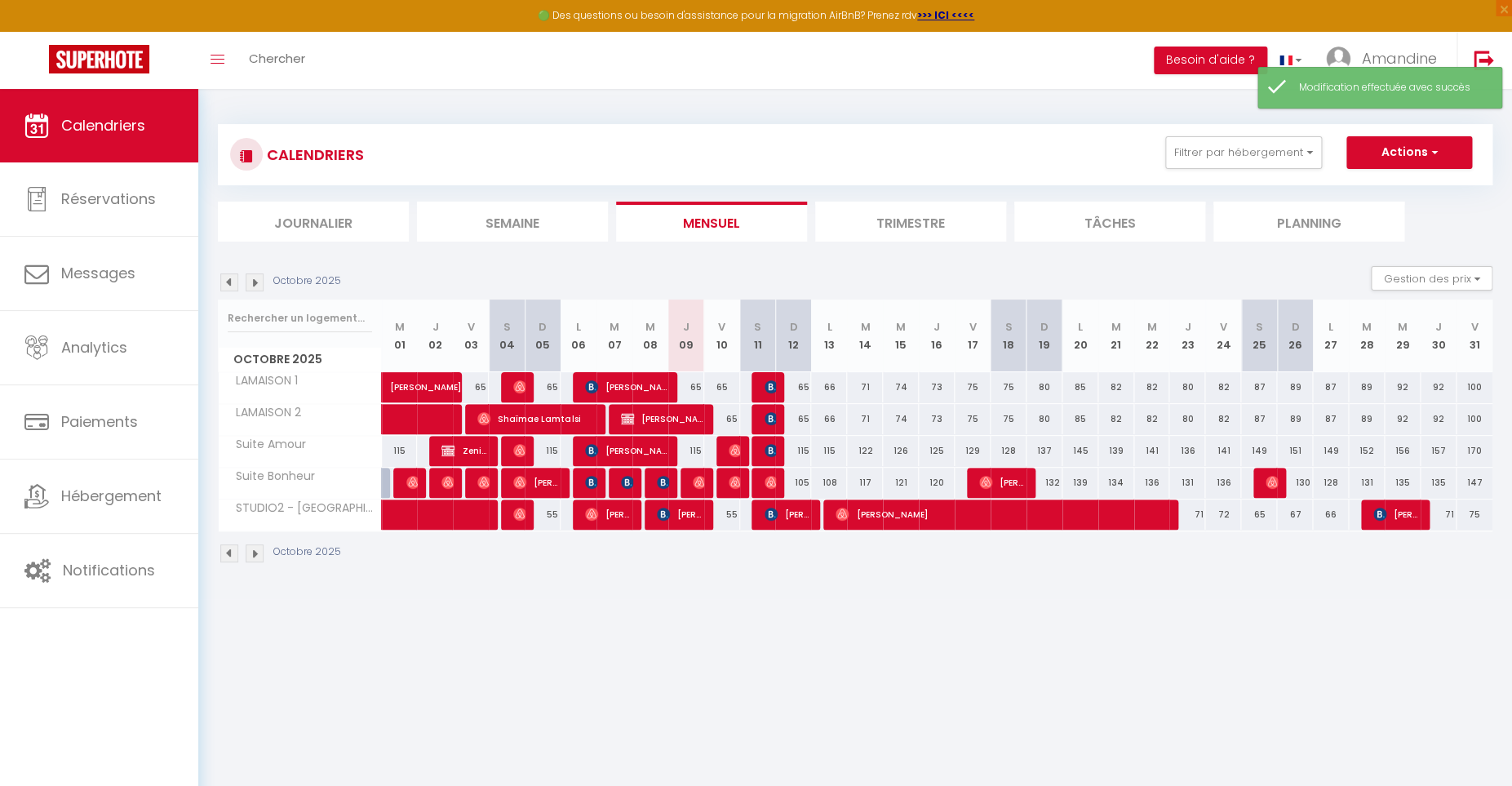
click at [775, 415] on img at bounding box center [771, 418] width 13 height 13
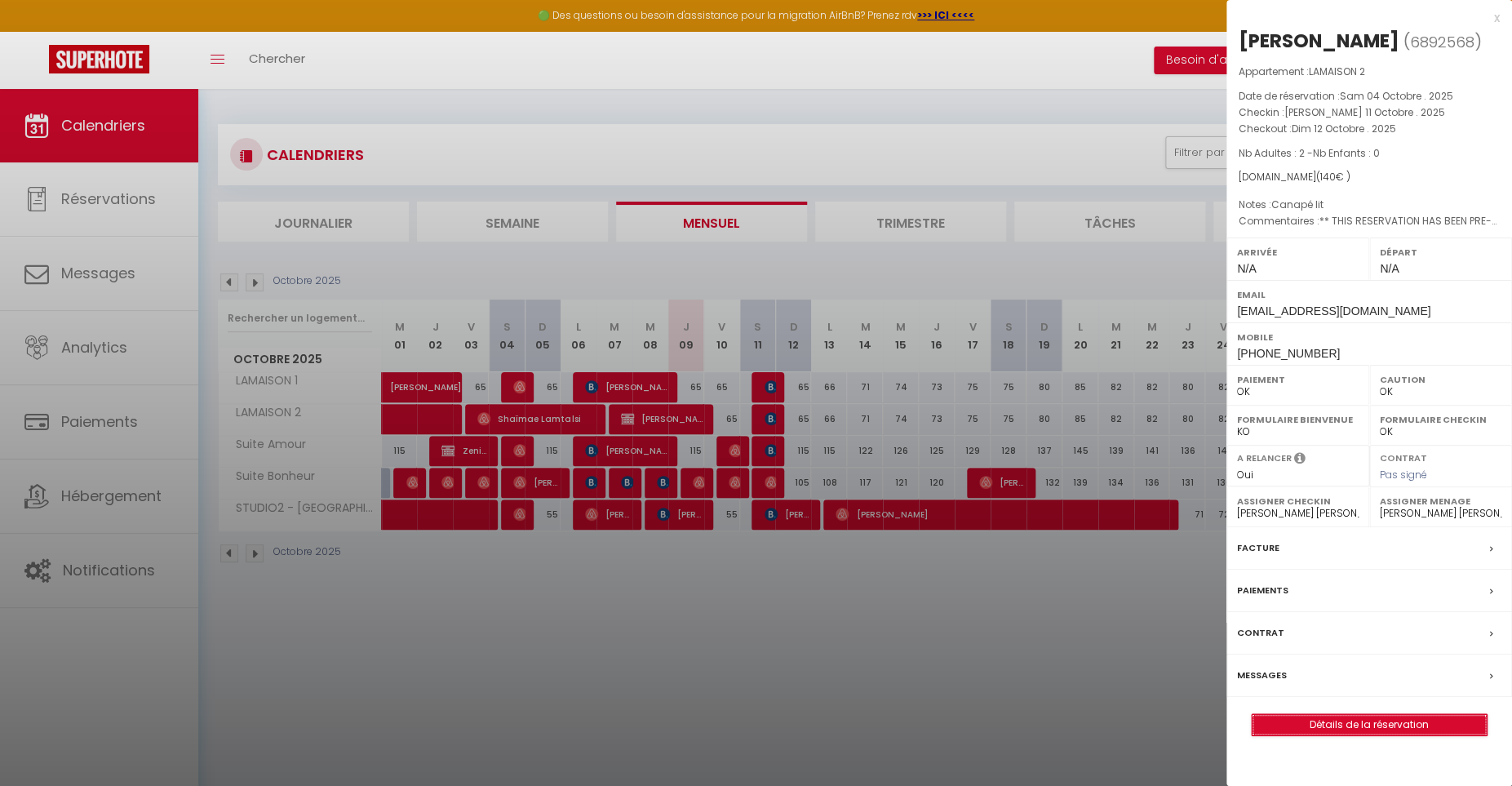
click at [1328, 714] on link "Détails de la réservation" at bounding box center [1369, 725] width 235 height 22
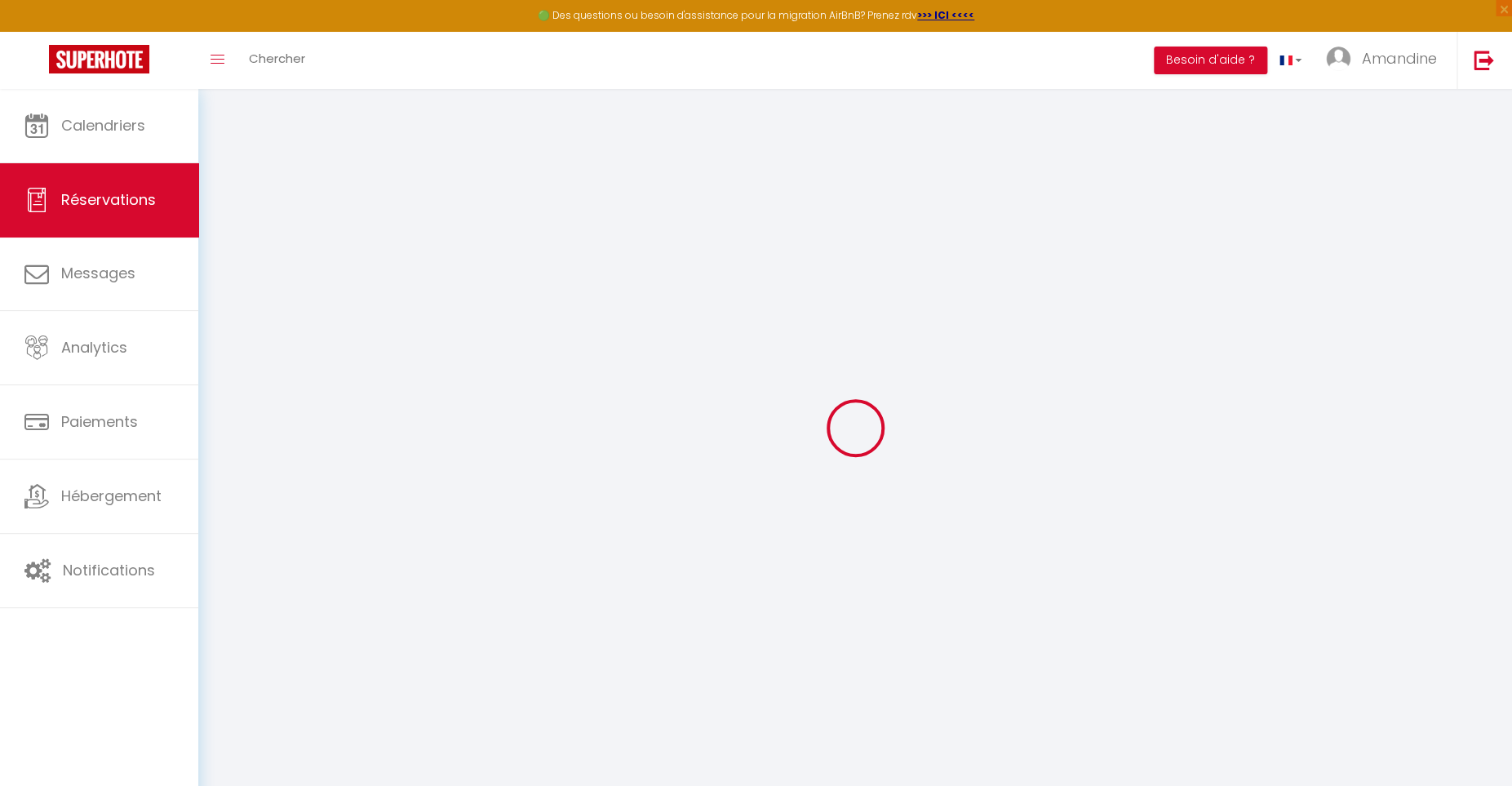
type input "[PERSON_NAME]"
type input "Prits"
type input "[EMAIL_ADDRESS][DOMAIN_NAME]"
type input "[PHONE_NUMBER]"
type input "."
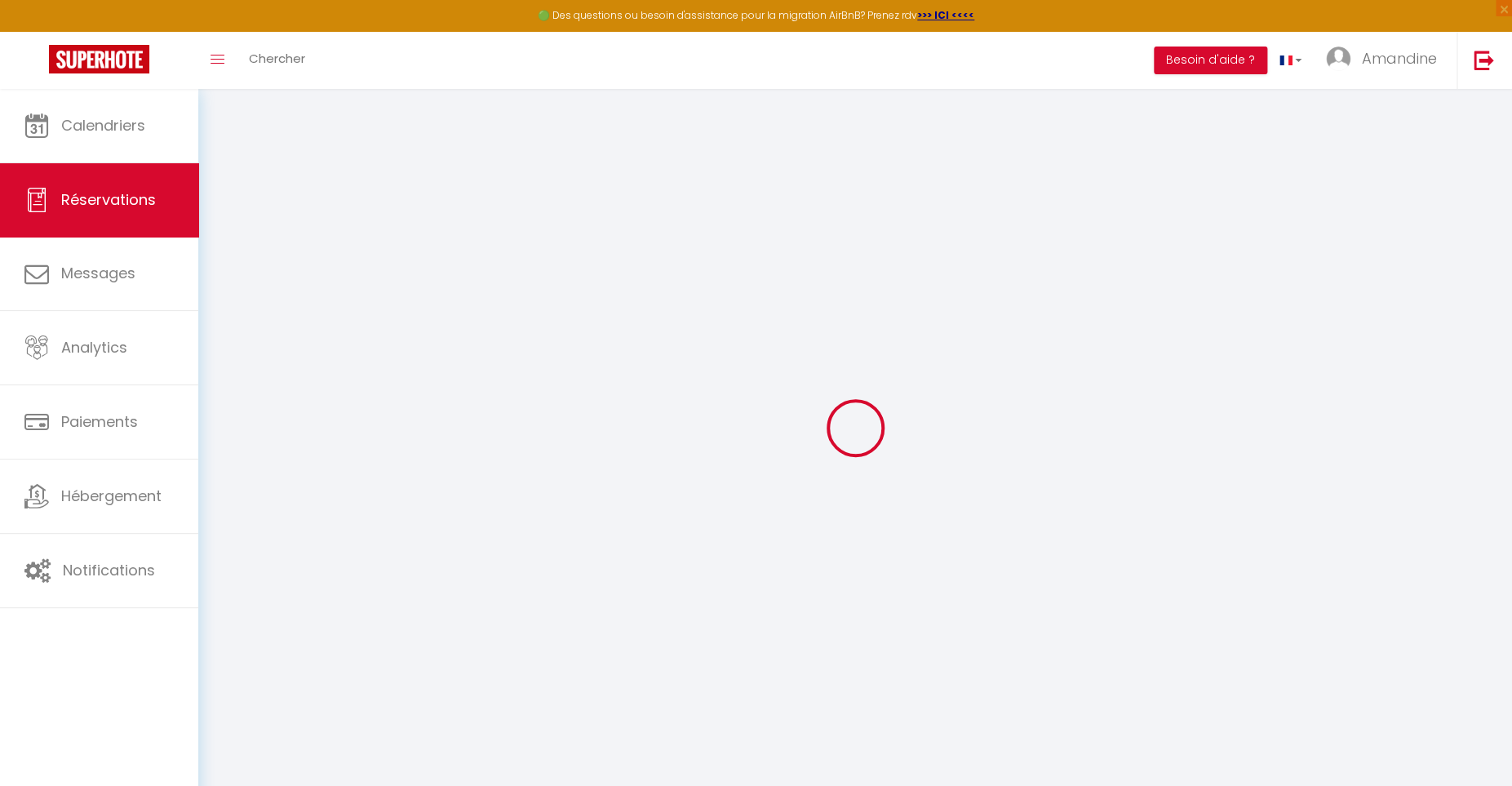
select select "UA"
type input "21"
select select "48468"
select select "1"
select select
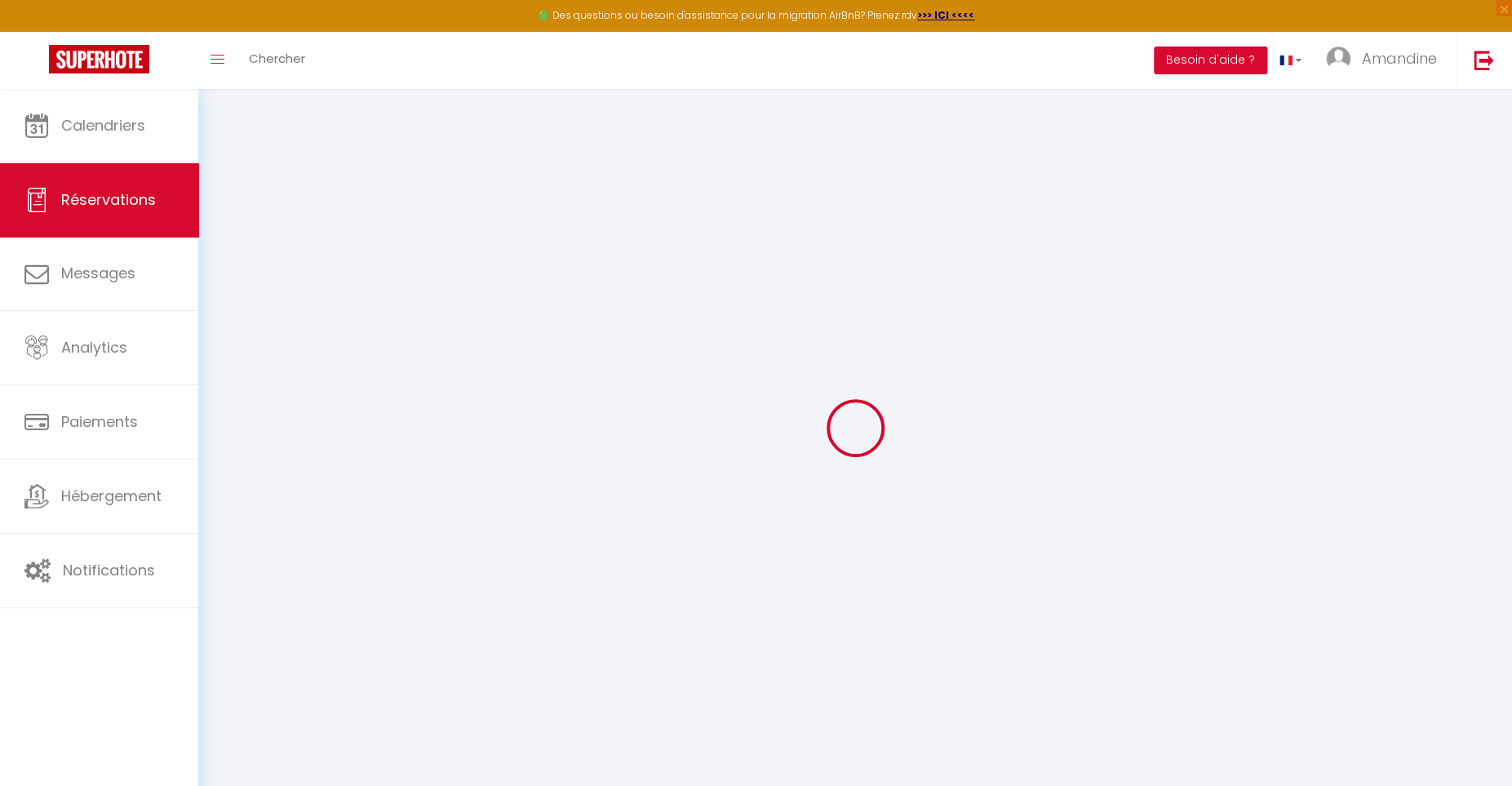
select select
type input "2"
select select "12"
select select "15"
type input "102"
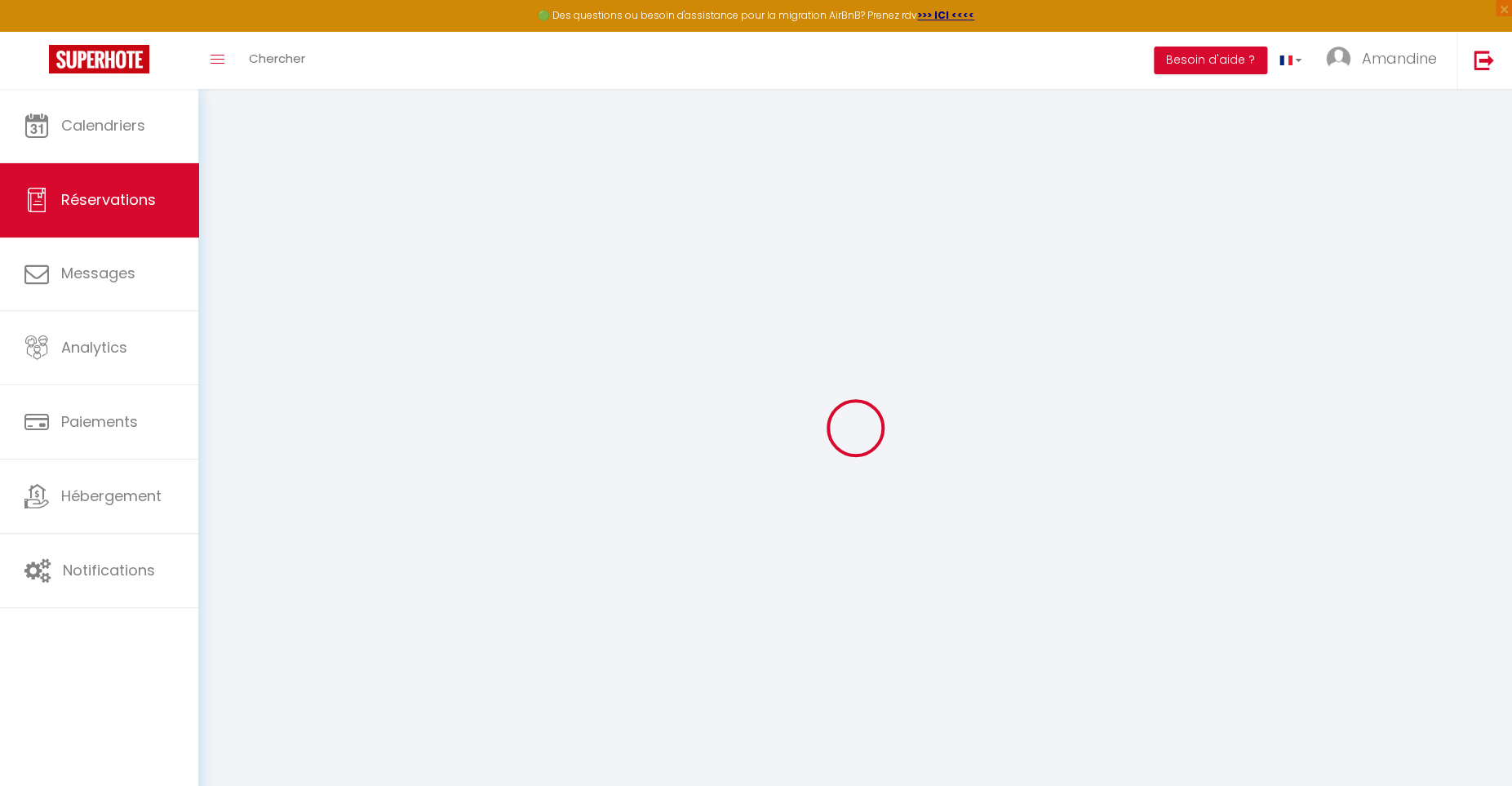
checkbox input "false"
type input "0"
select select "2"
type input "0"
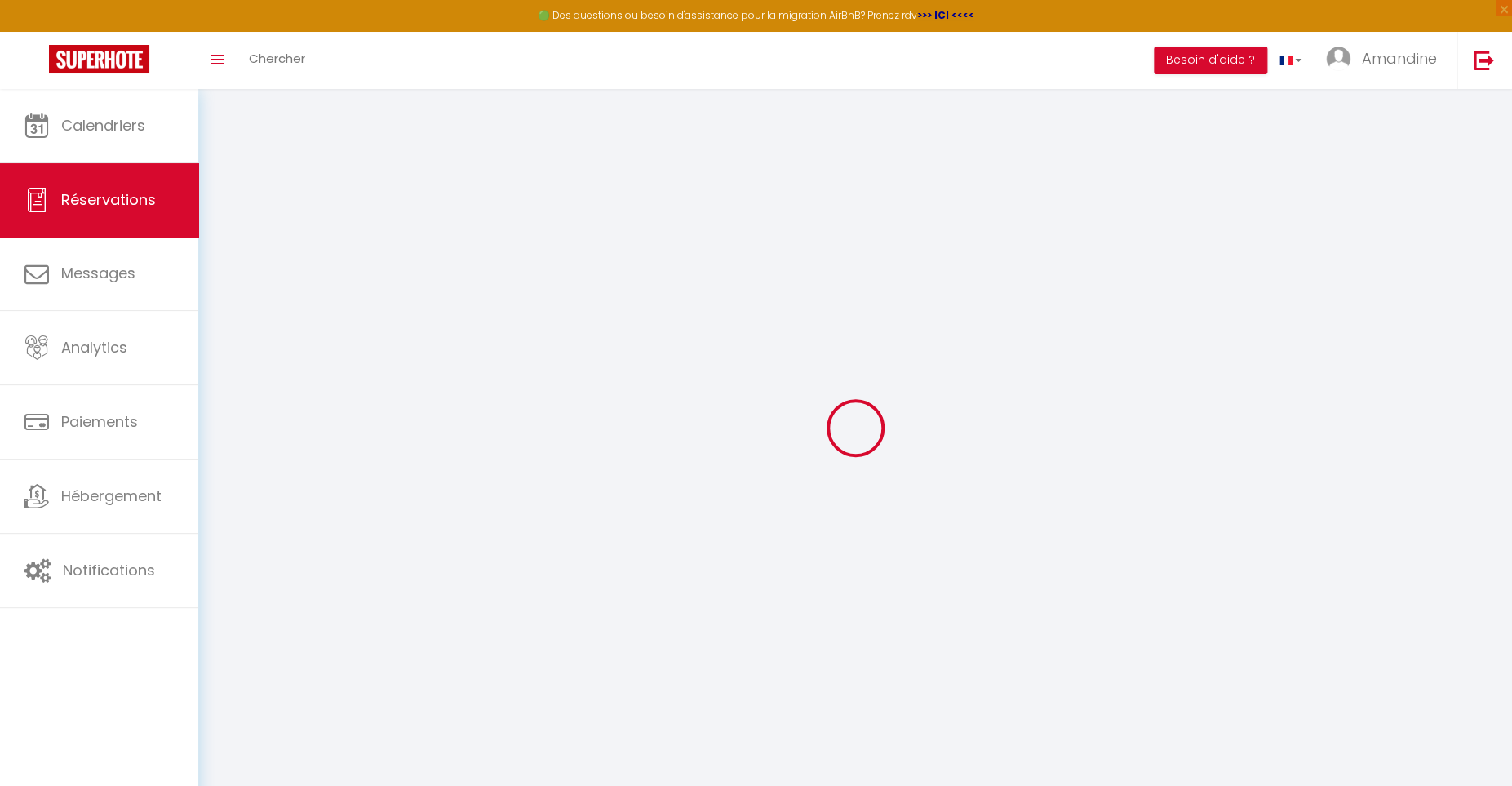
type input "0"
select select
checkbox input "false"
select select
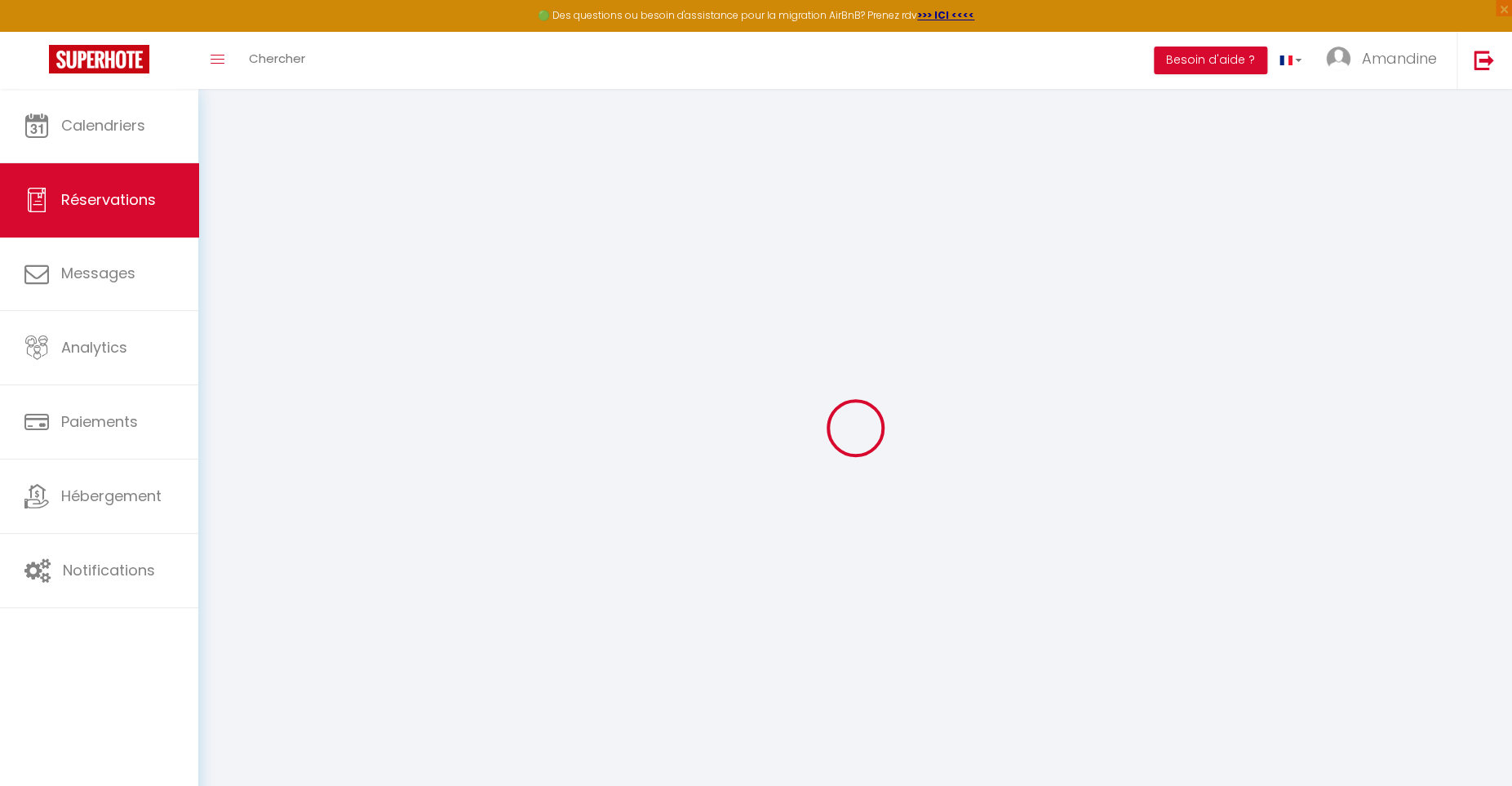
select select
checkbox input "false"
select select
checkbox input "false"
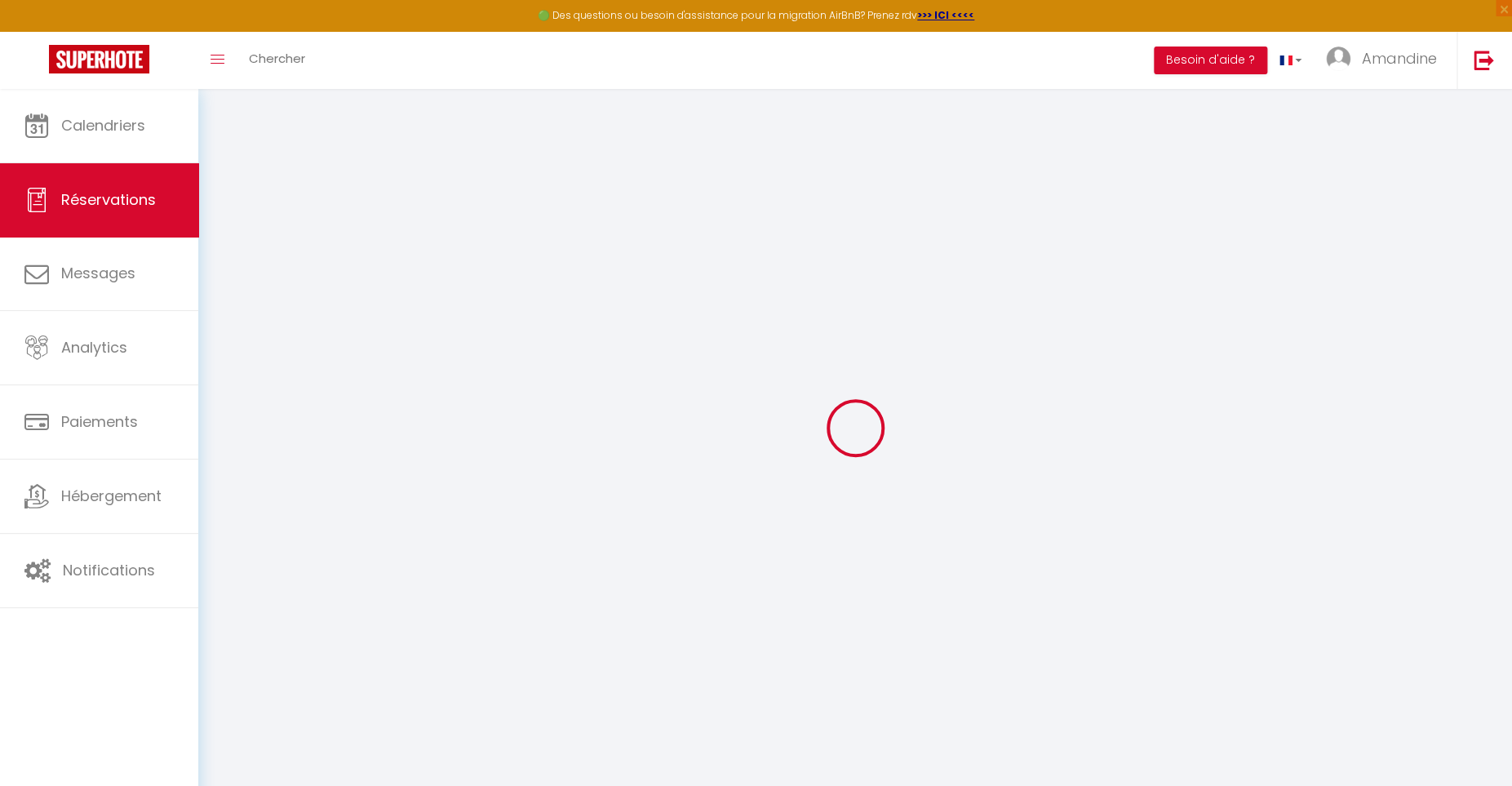
type \!\)0 "Canapé lit"
type voyageur1 "** THIS RESERVATION HAS BEEN PRE-PAID ** BOOKING NOTE : Payment charge is EUR 4…"
select select
checkbox input "false"
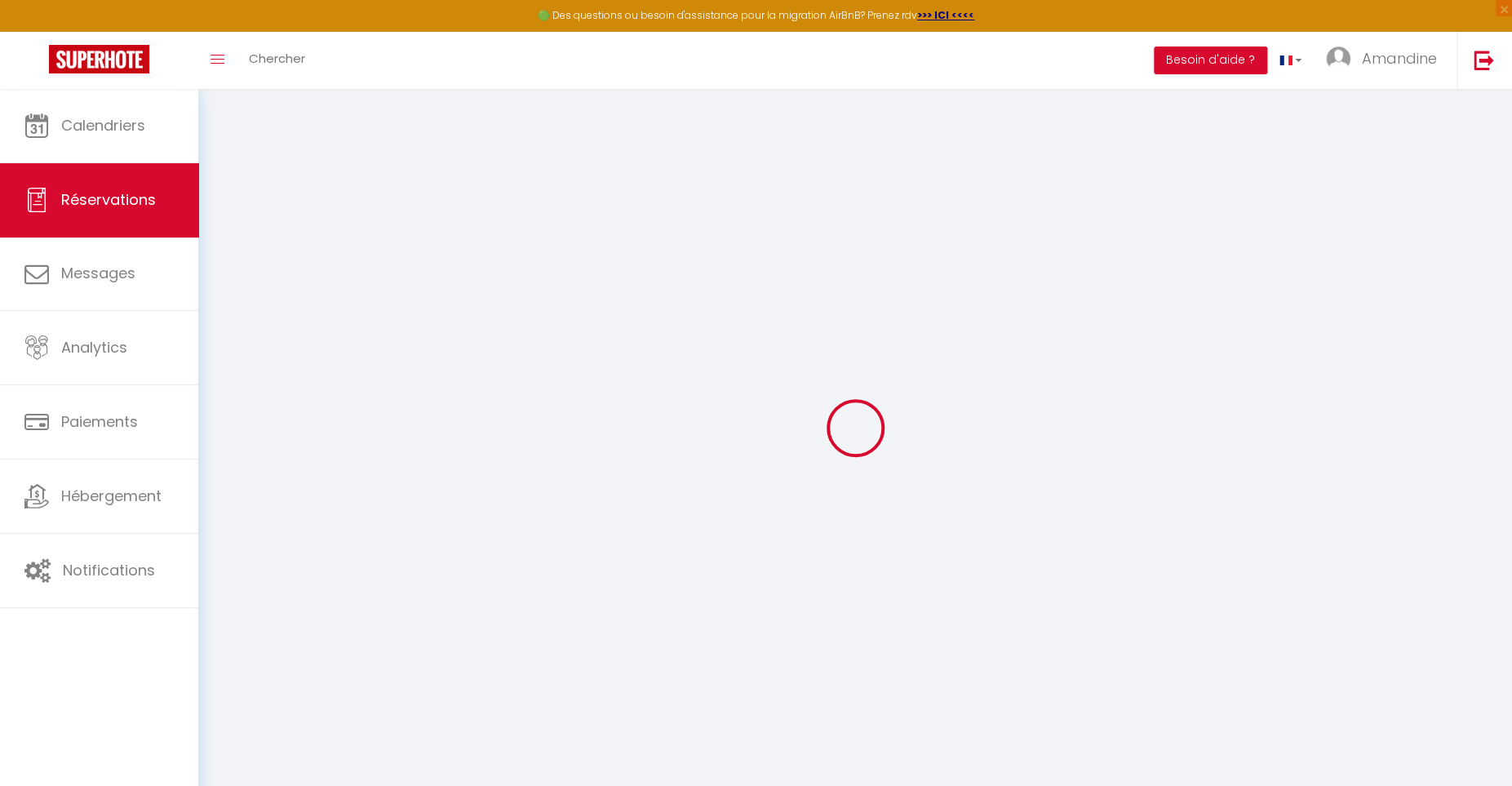
type input "38"
select select
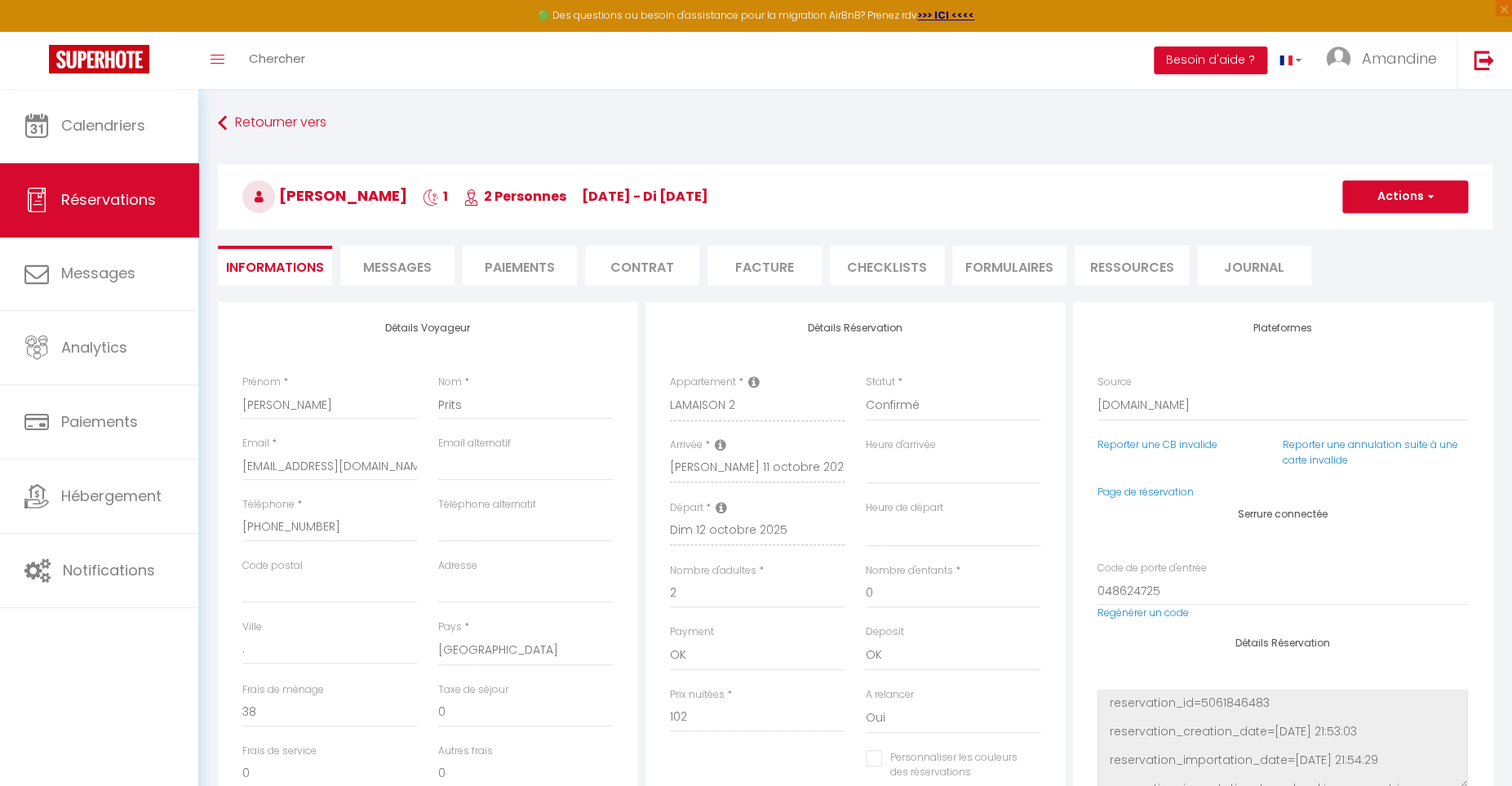
checkbox input "false"
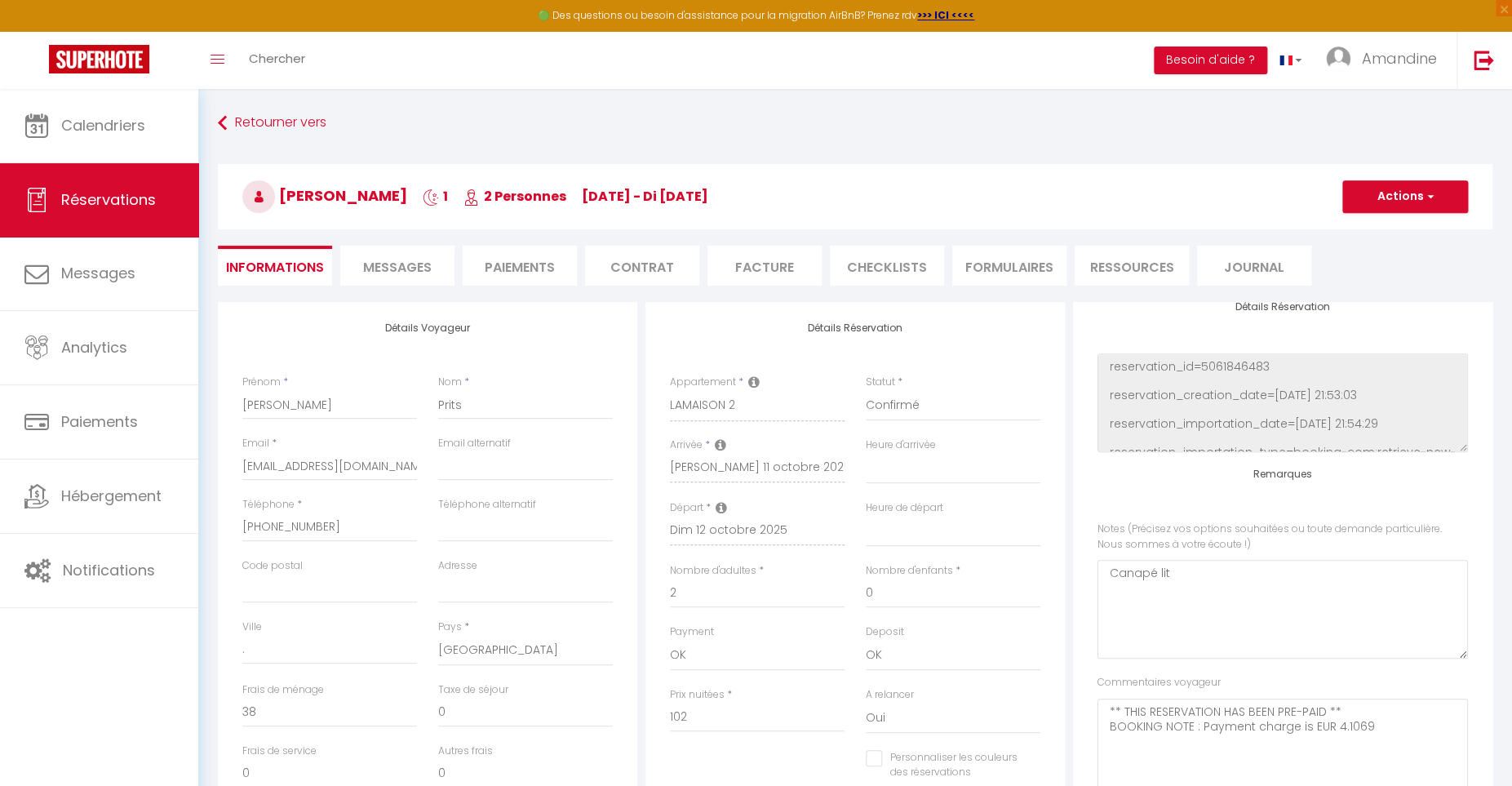
select select
click at [406, 272] on span "Messages" at bounding box center [397, 267] width 69 height 19
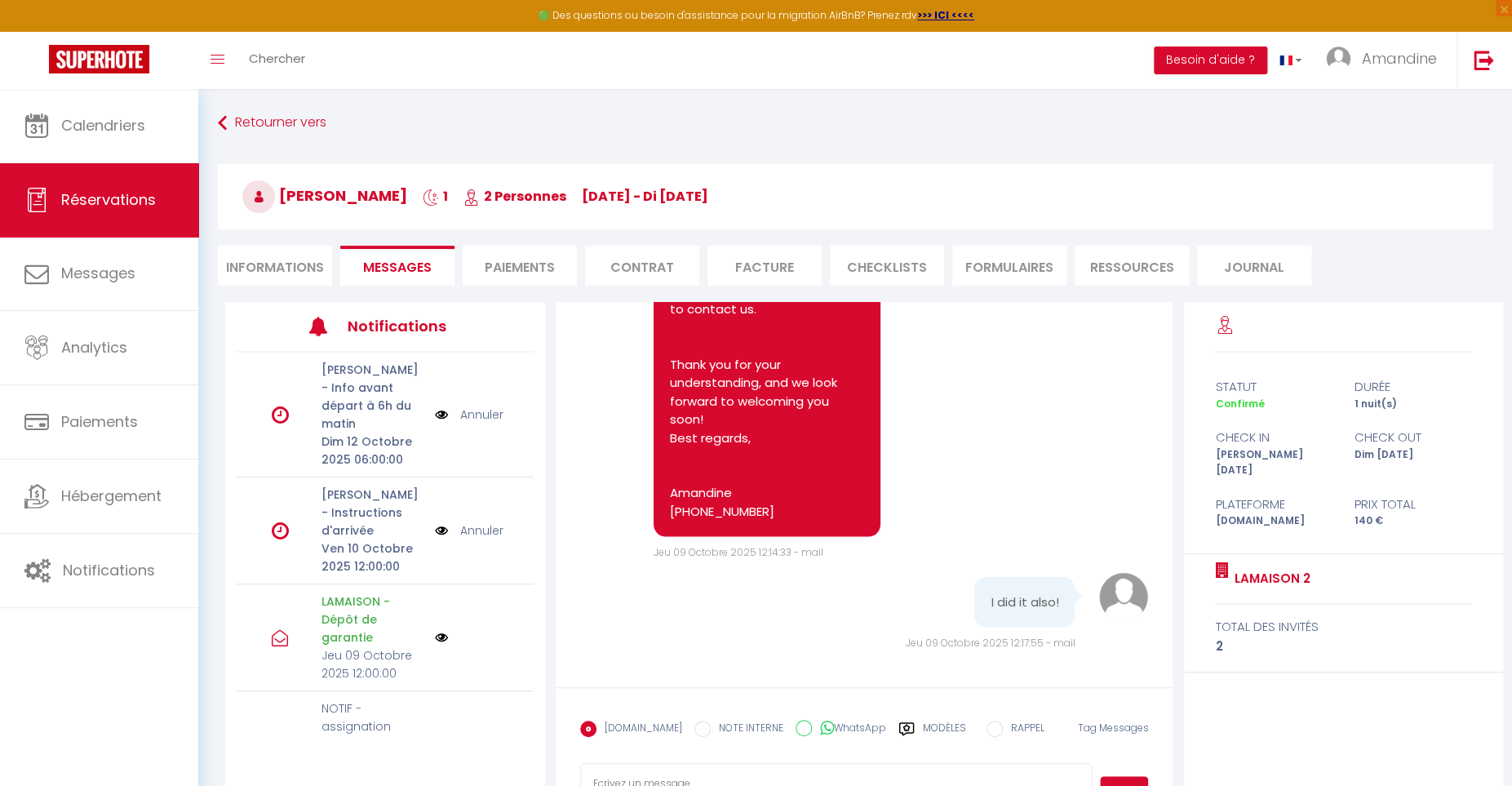
scroll to position [7858, 0]
click at [267, 268] on li "Informations" at bounding box center [275, 265] width 114 height 40
select select
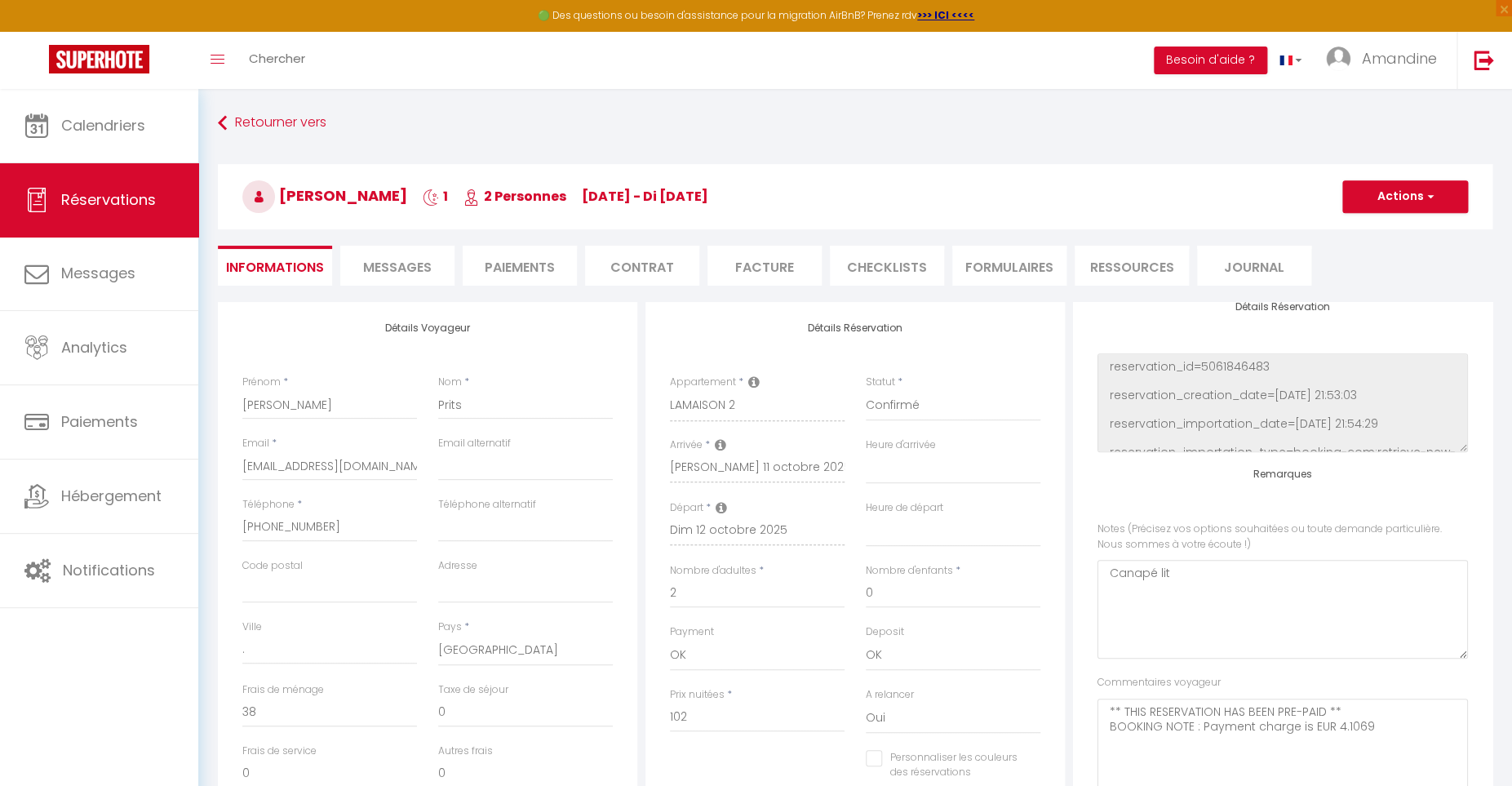
scroll to position [336, 0]
select select
checkbox input "false"
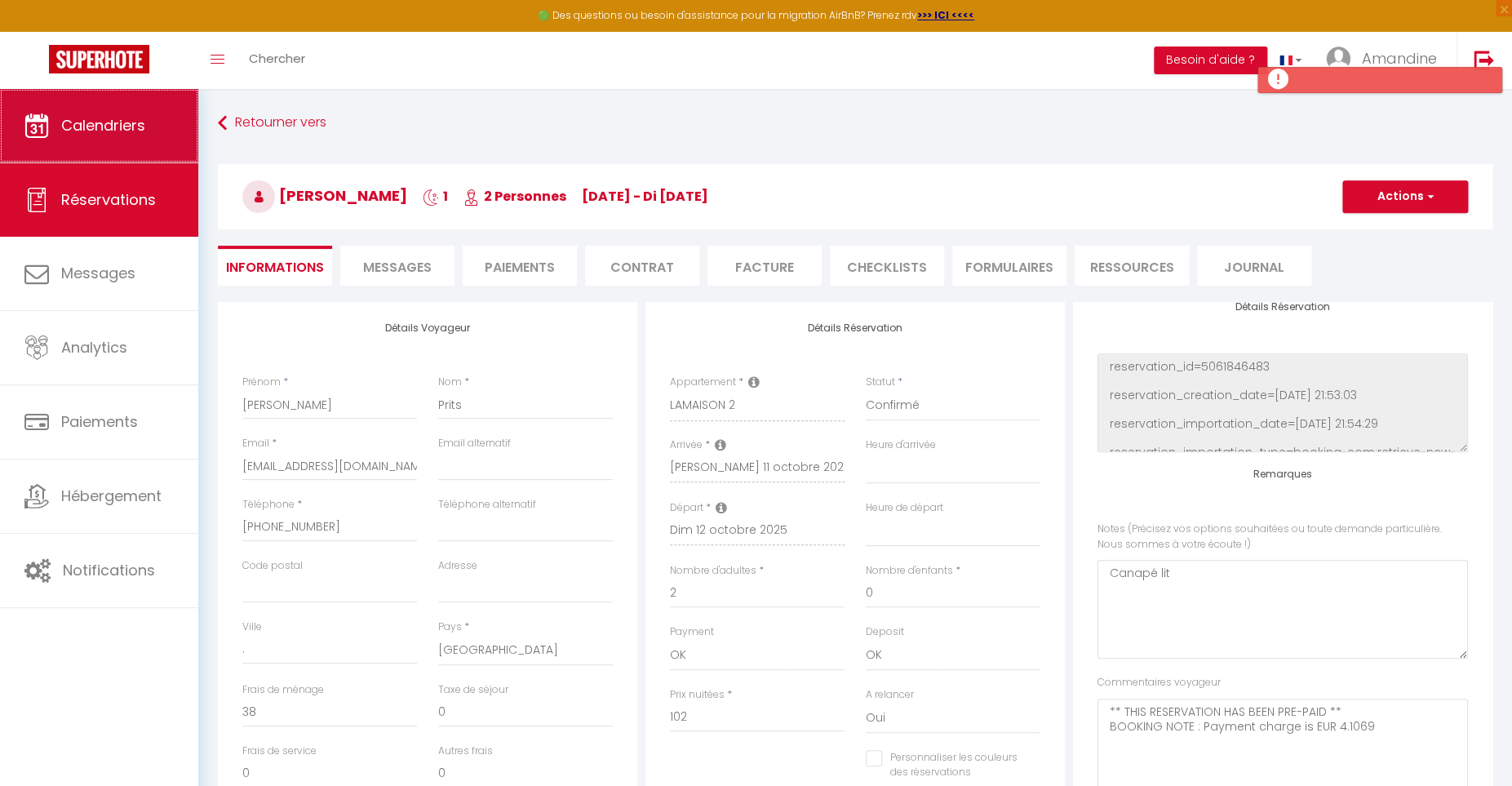
click at [86, 130] on span "Calendriers" at bounding box center [103, 125] width 84 height 21
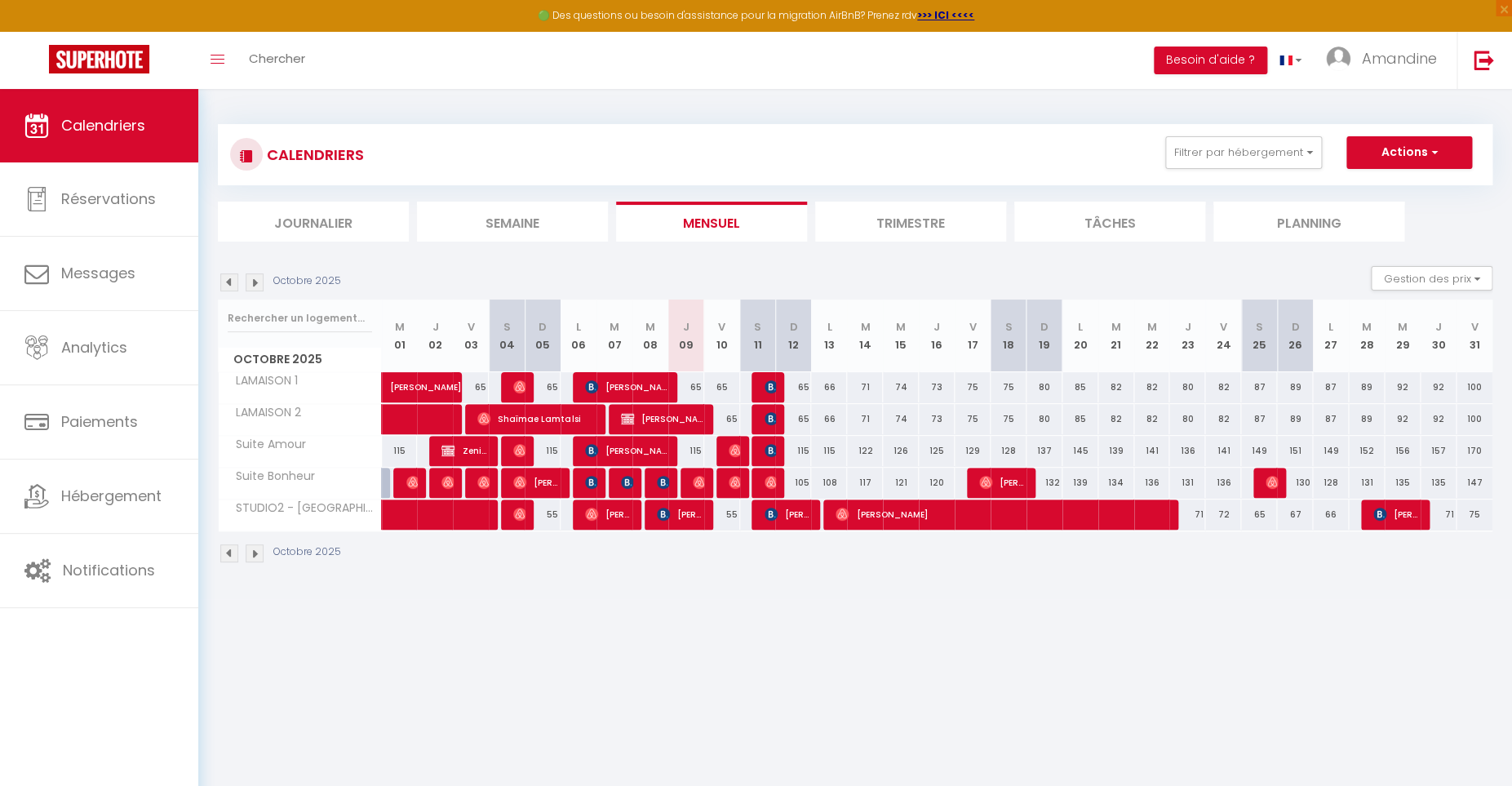
click at [766, 385] on img at bounding box center [771, 387] width 13 height 13
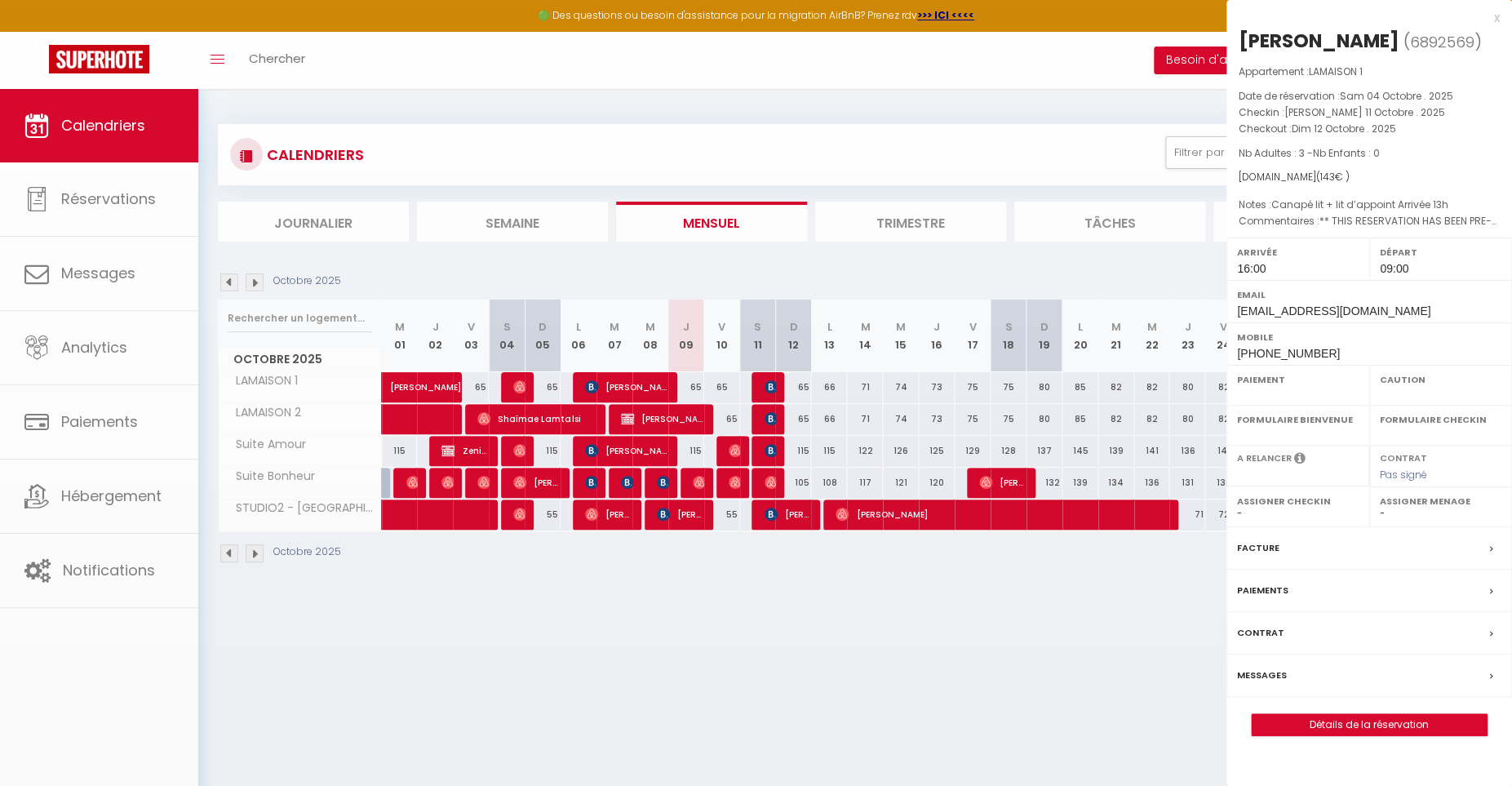
select select "OK"
select select "0"
select select "1"
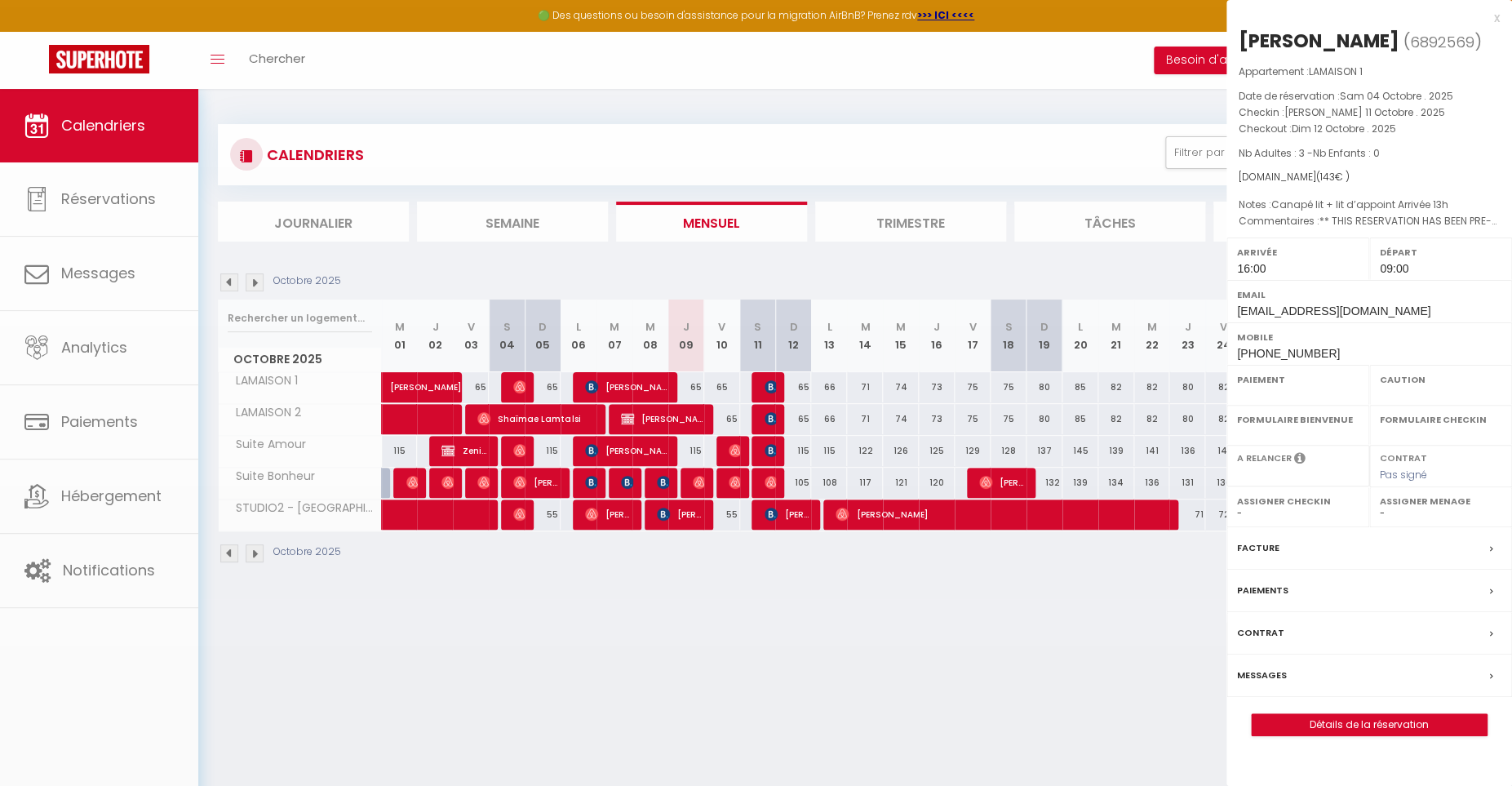
select select
select select "45160"
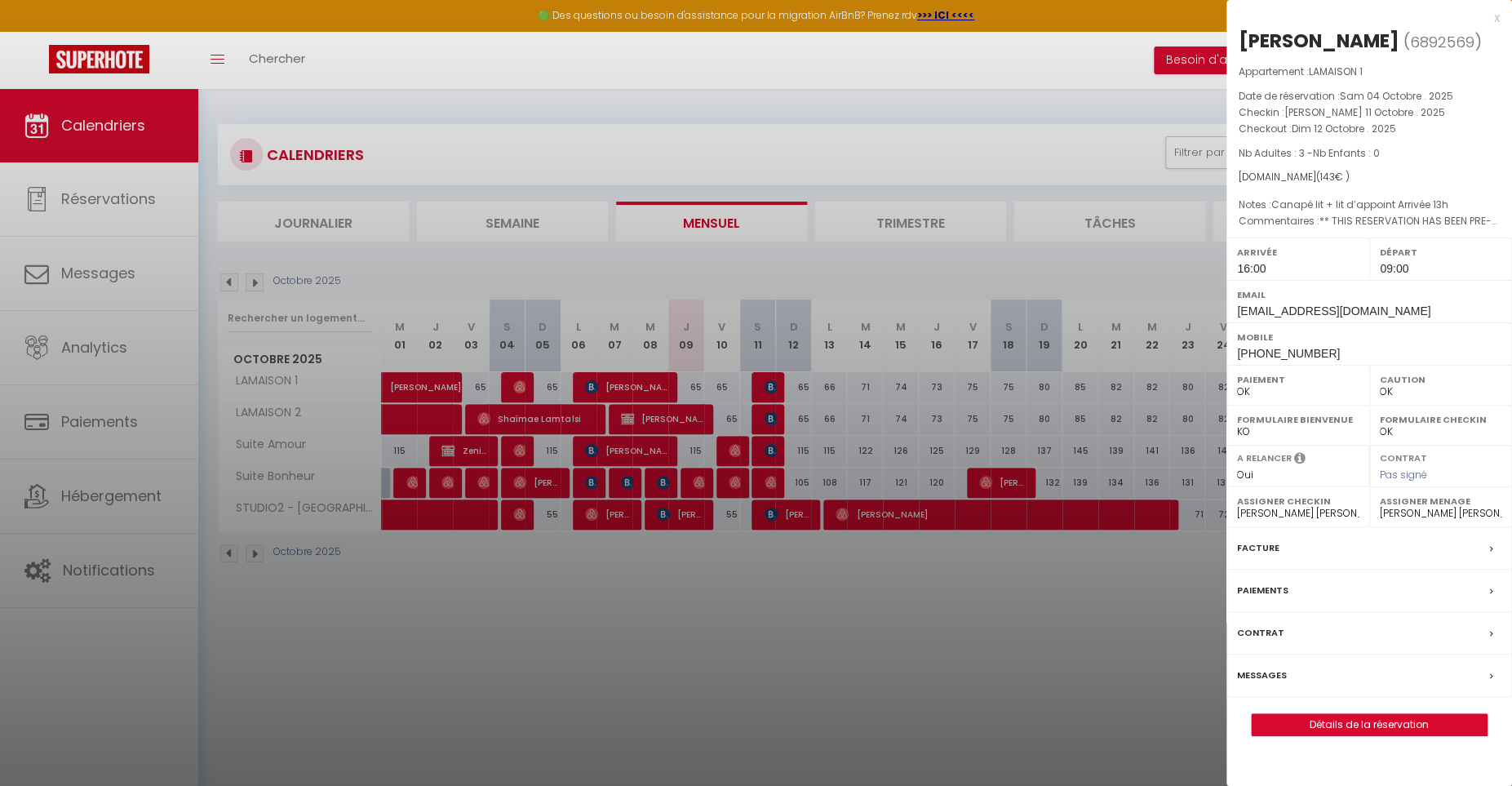
click at [766, 385] on div at bounding box center [756, 393] width 1512 height 786
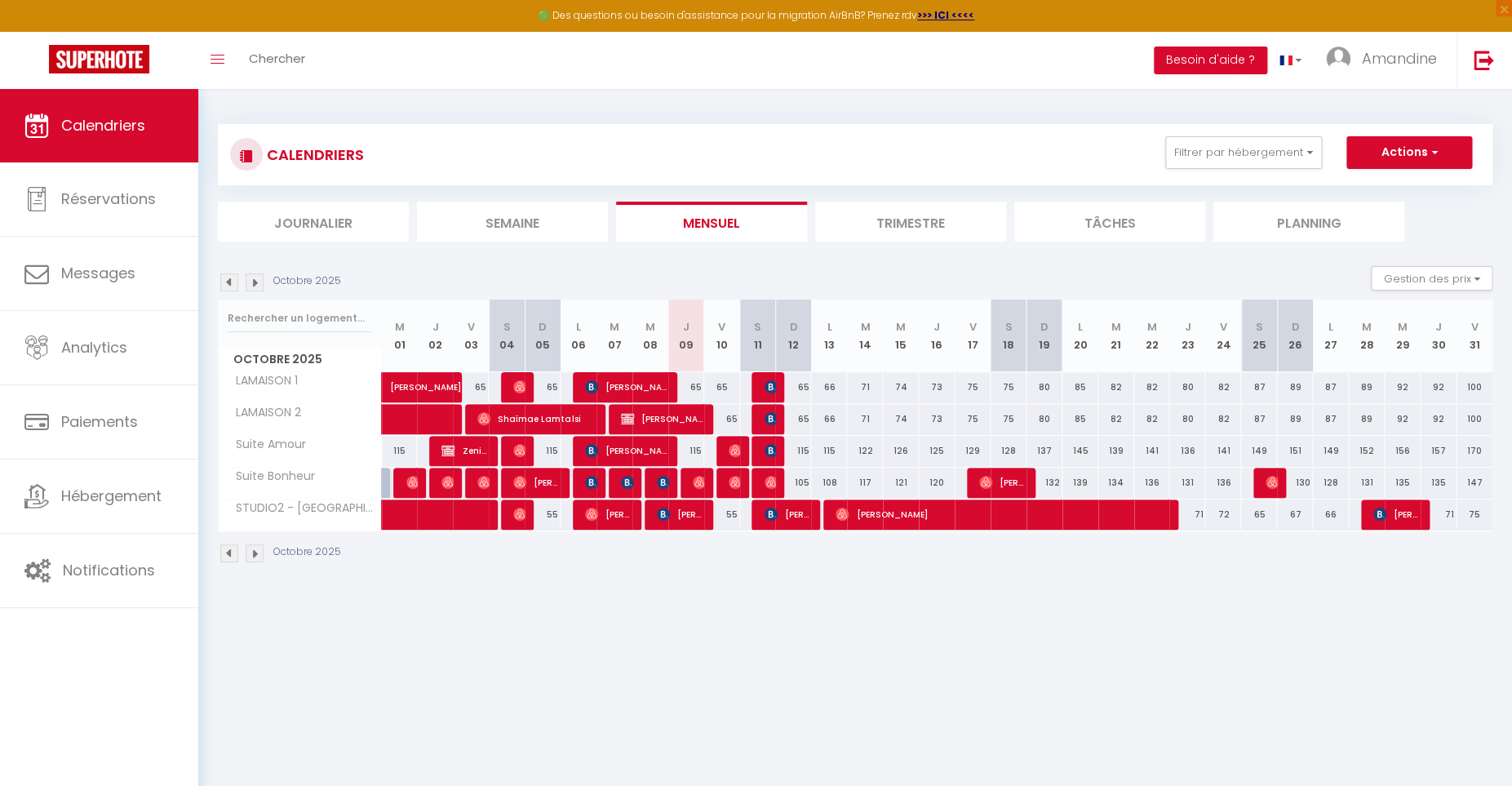
click at [766, 414] on img at bounding box center [771, 418] width 13 height 13
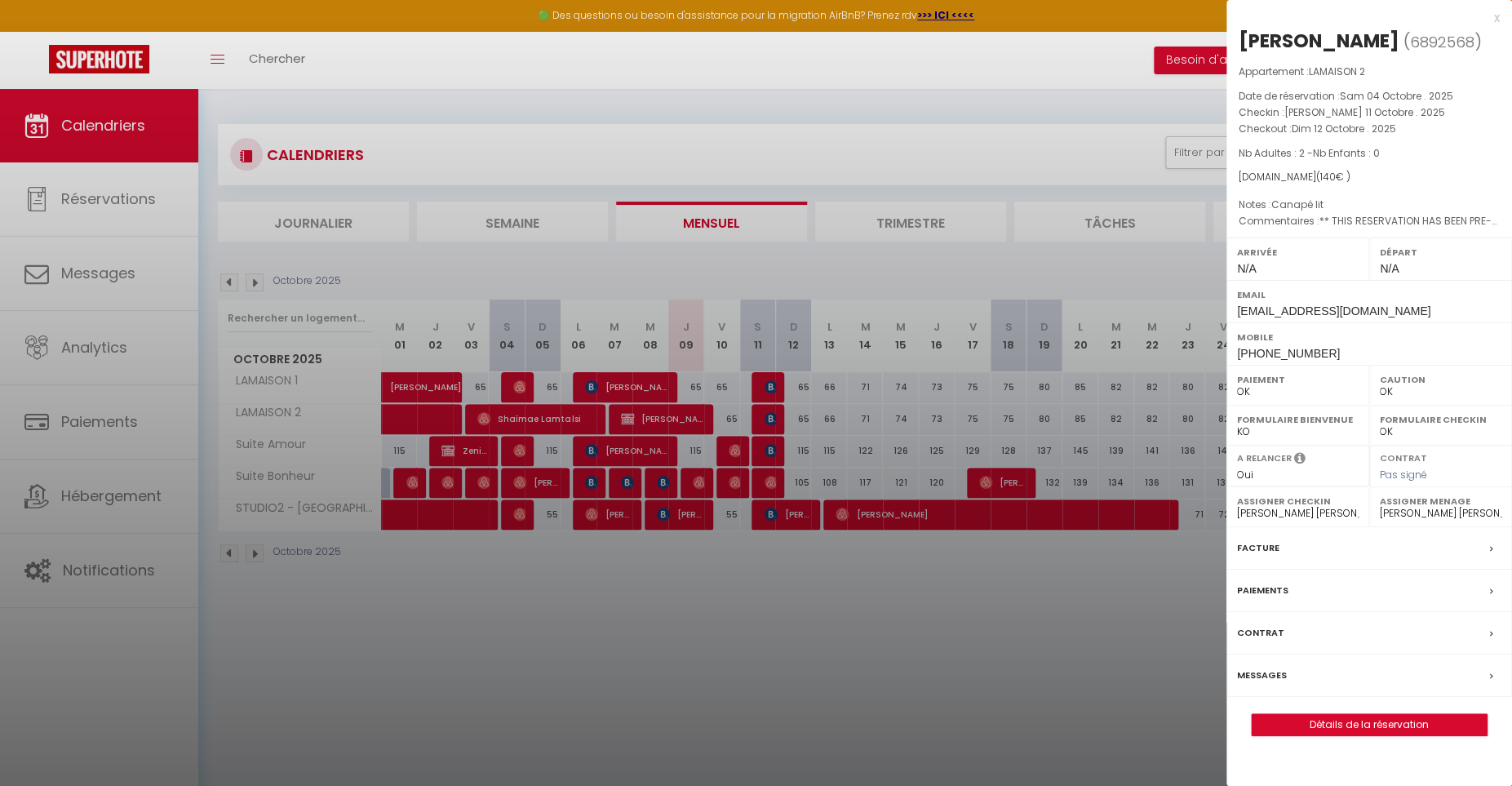
click at [766, 414] on div at bounding box center [756, 393] width 1512 height 786
